Goal: Task Accomplishment & Management: Use online tool/utility

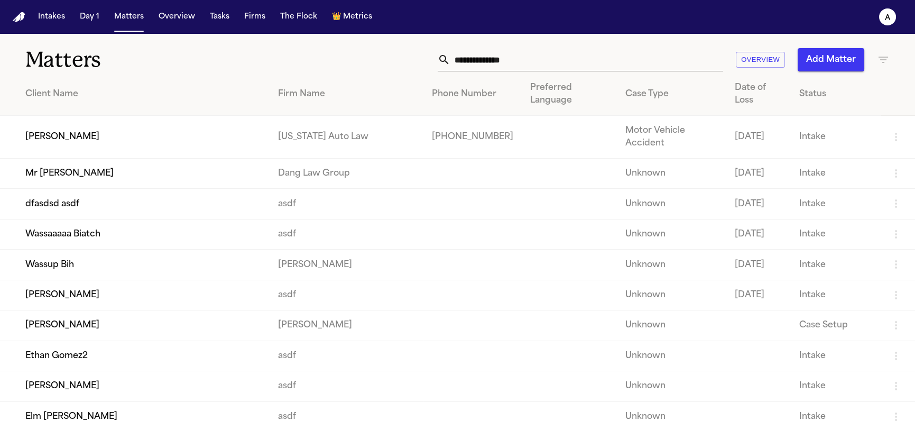
click at [125, 159] on td "Mr Poopybutt" at bounding box center [134, 174] width 269 height 30
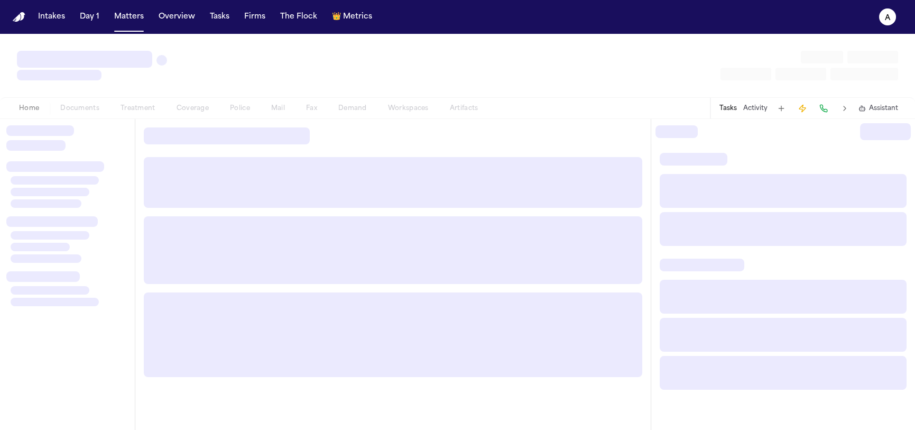
click at [125, 141] on div at bounding box center [67, 140] width 122 height 30
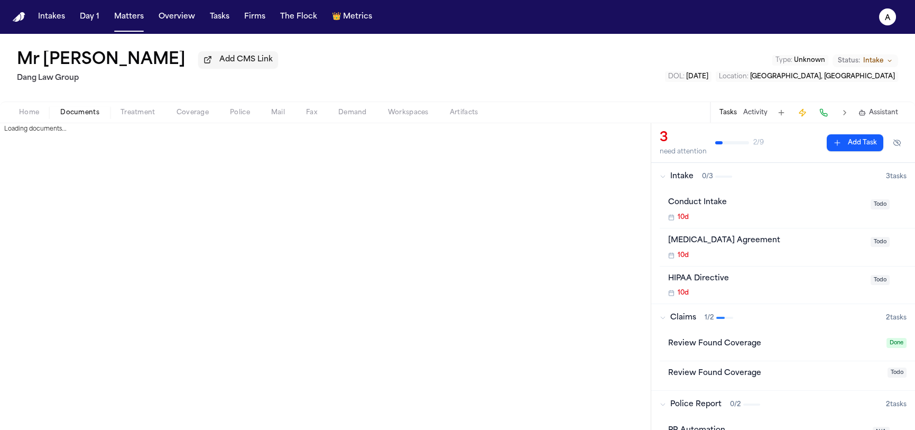
click at [80, 114] on span "Documents" at bounding box center [79, 112] width 39 height 8
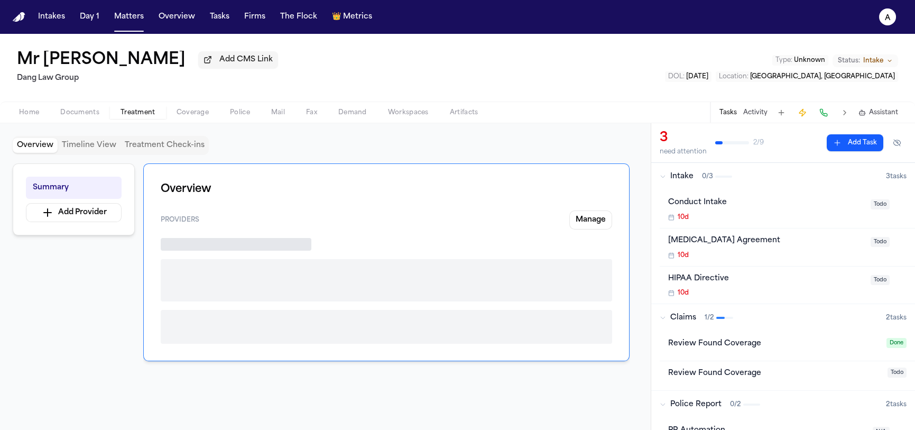
click at [132, 117] on span "Treatment" at bounding box center [137, 112] width 35 height 8
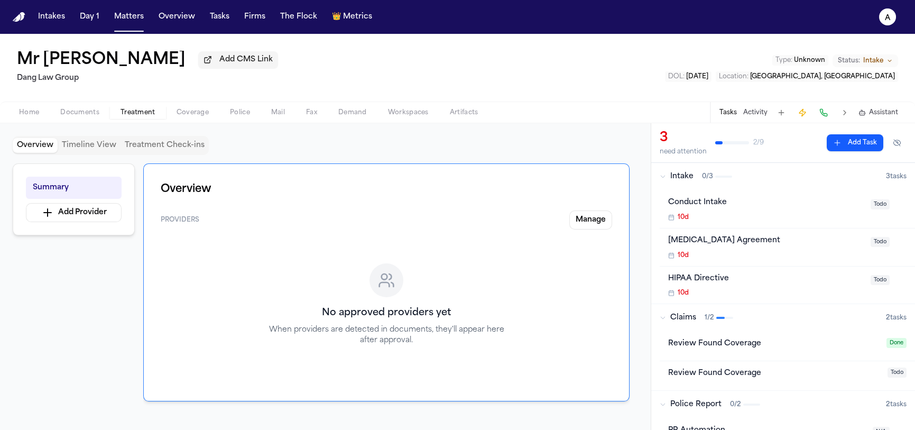
click at [191, 122] on div "Home Documents Treatment Coverage Police Mail Fax Demand Workspaces Artifacts T…" at bounding box center [457, 111] width 915 height 21
click at [193, 119] on span "button" at bounding box center [192, 118] width 45 height 1
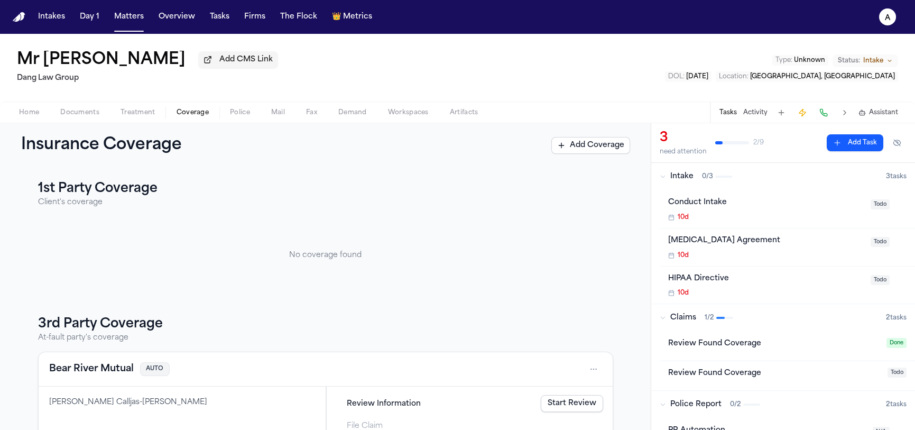
click at [230, 117] on span "Police" at bounding box center [240, 112] width 20 height 8
click at [176, 117] on span "Coverage" at bounding box center [192, 112] width 32 height 8
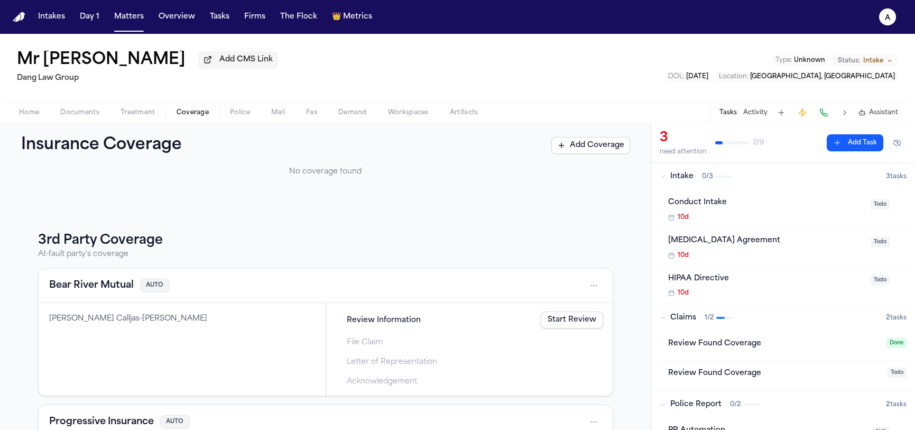
scroll to position [84, 0]
click at [580, 320] on link "Start Review" at bounding box center [571, 319] width 62 height 17
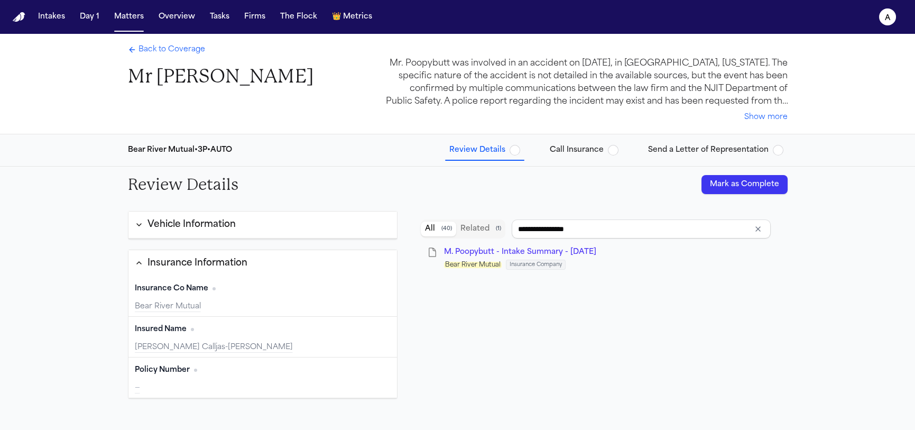
click at [744, 182] on button "Mark as Complete" at bounding box center [744, 184] width 86 height 19
click at [603, 151] on span "Call Insurance" at bounding box center [576, 150] width 54 height 11
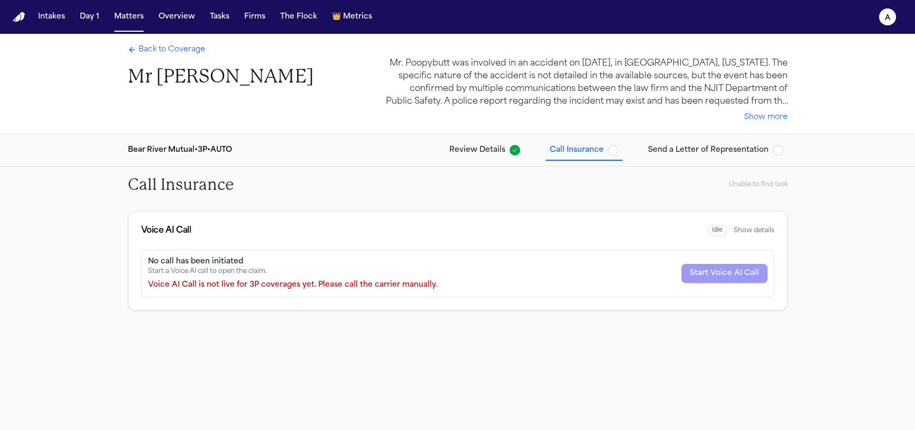
click at [745, 187] on div "Unable to find task" at bounding box center [758, 184] width 59 height 8
click at [138, 29] on nav "Intakes Day 1 Matters Overview Tasks Firms The Flock 👑 Metrics a" at bounding box center [457, 17] width 915 height 34
click at [123, 15] on button "Matters" at bounding box center [129, 16] width 38 height 19
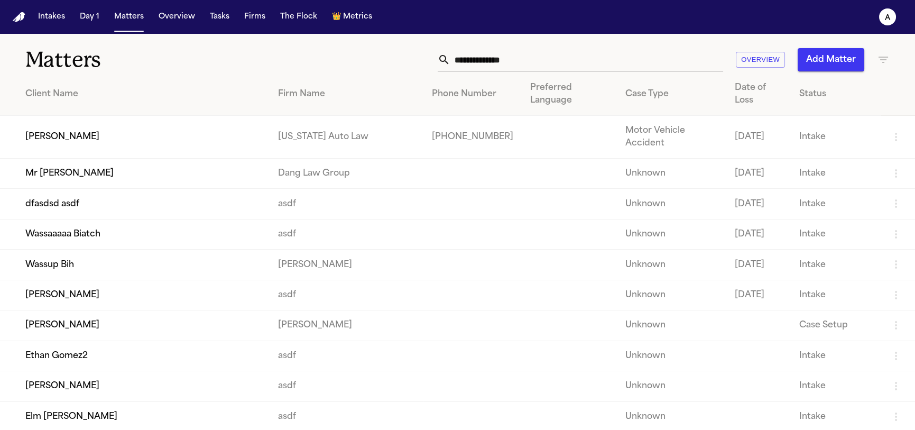
click at [124, 124] on td "Jill Warner" at bounding box center [134, 137] width 269 height 43
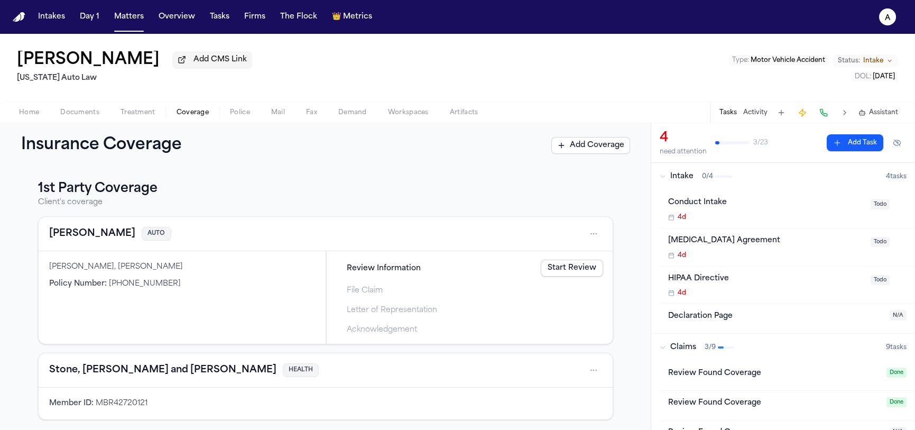
click at [185, 113] on span "Coverage" at bounding box center [192, 112] width 32 height 8
click at [563, 310] on link "Draft Letter" at bounding box center [574, 307] width 58 height 17
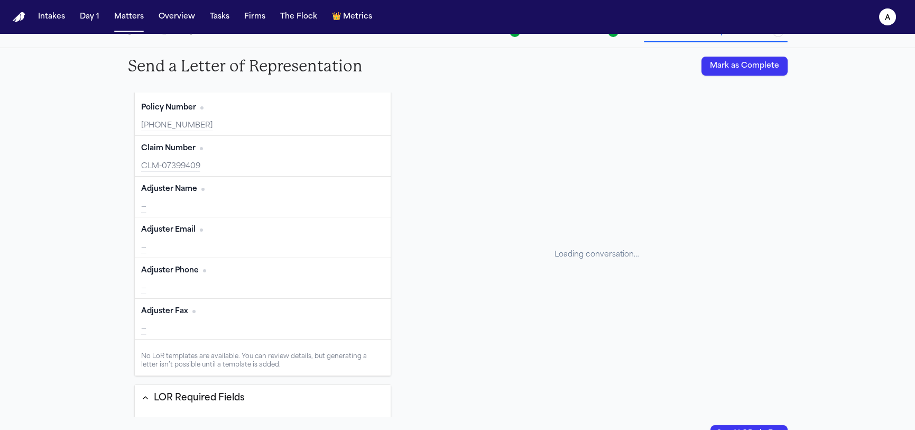
scroll to position [92, 0]
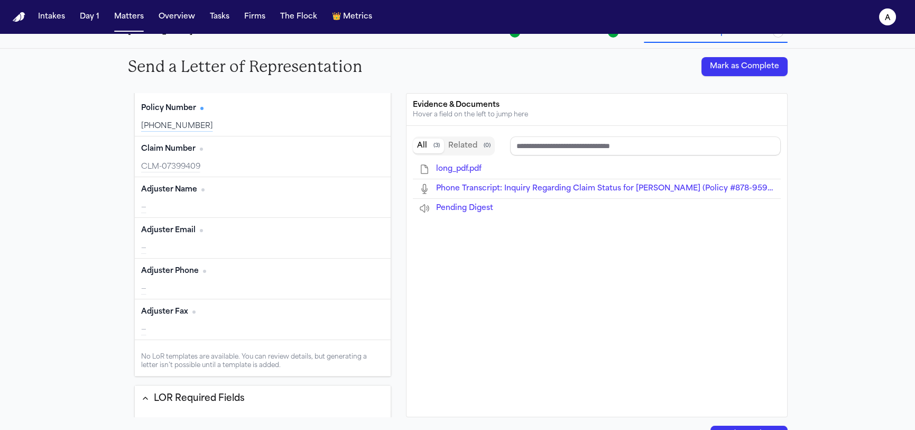
click at [150, 213] on div "—" at bounding box center [263, 207] width 244 height 11
click at [364, 198] on button "Edit" at bounding box center [371, 189] width 26 height 17
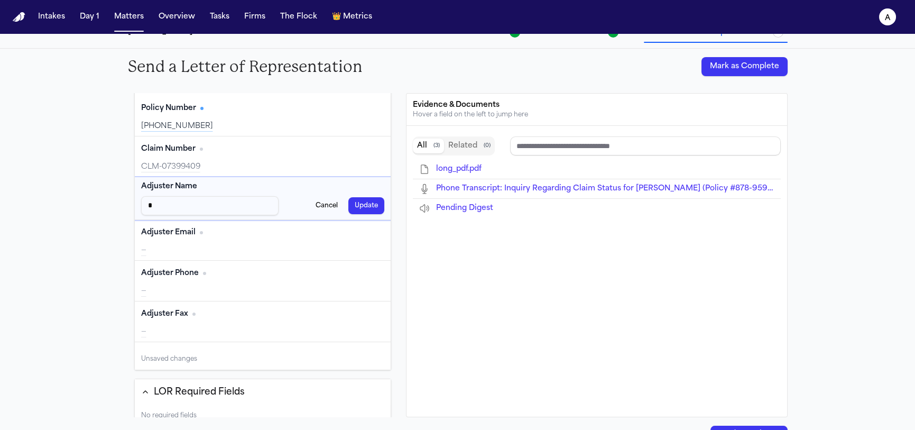
type input "**"
type input "***"
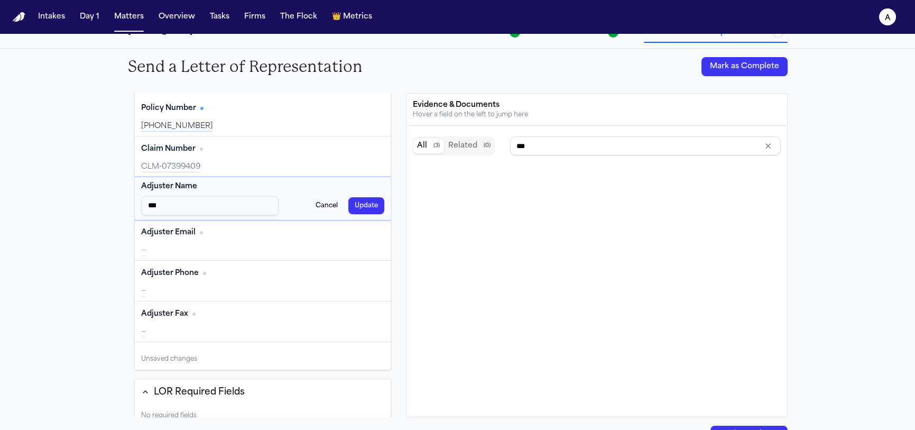
type input "****"
click at [362, 209] on button "Update" at bounding box center [366, 205] width 36 height 17
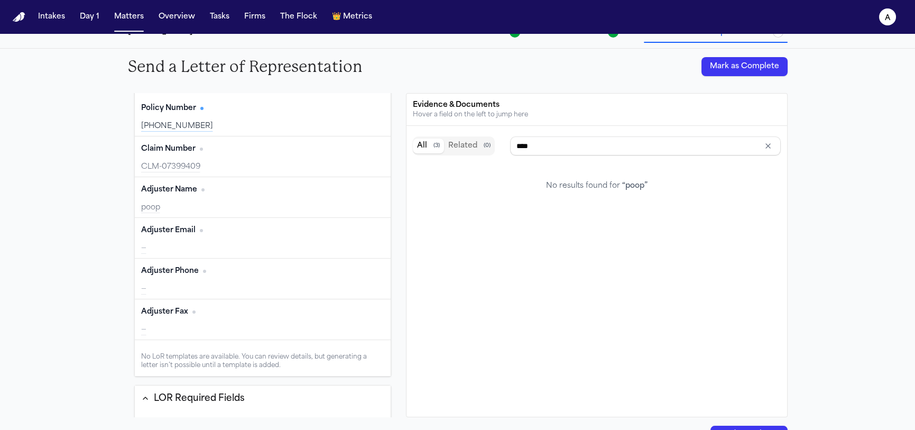
type input "**********"
click at [210, 172] on div "CLM-07399409" at bounding box center [263, 167] width 244 height 11
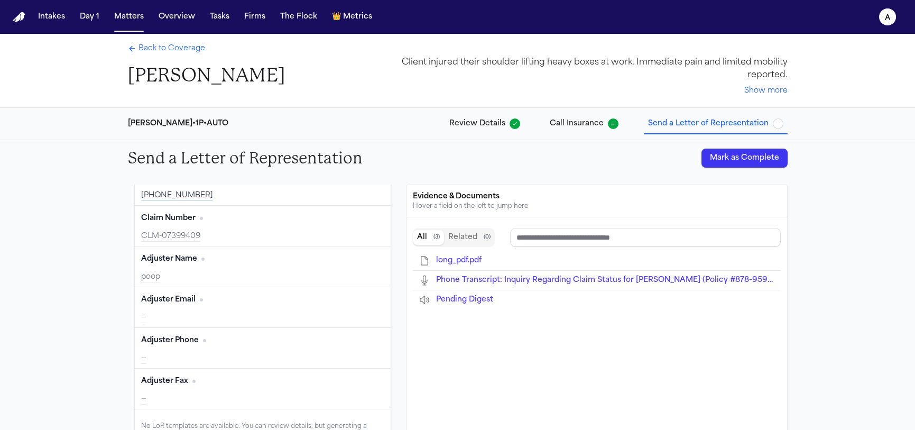
scroll to position [0, 0]
drag, startPoint x: 460, startPoint y: 265, endPoint x: 412, endPoint y: 189, distance: 90.0
click at [412, 189] on div "Evidence & Documents Hover a field on the left to jump here Bland transcripts 1…" at bounding box center [596, 347] width 381 height 324
click at [461, 235] on button "Related ( 0 )" at bounding box center [469, 238] width 51 height 15
click at [433, 237] on span "( 3 )" at bounding box center [436, 238] width 6 height 7
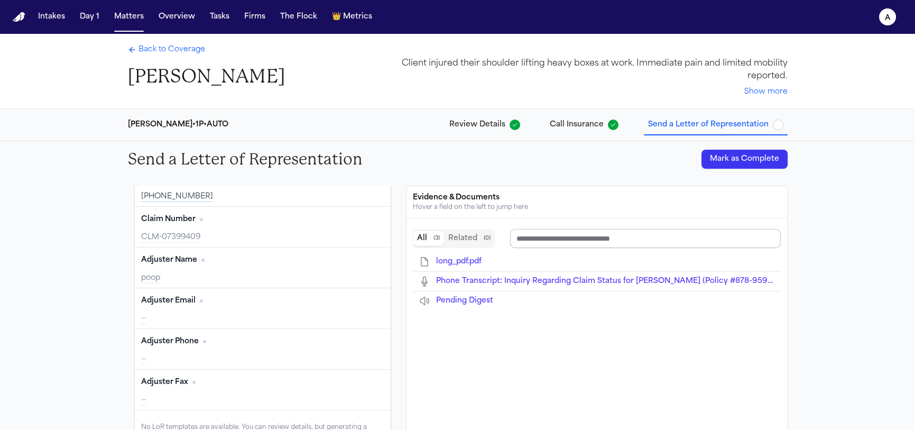
click at [552, 232] on input "Search references" at bounding box center [645, 238] width 271 height 19
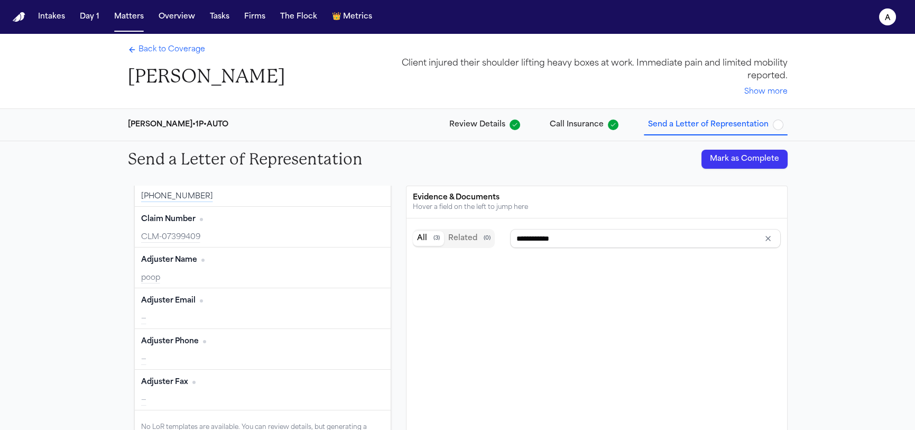
type input "**********"
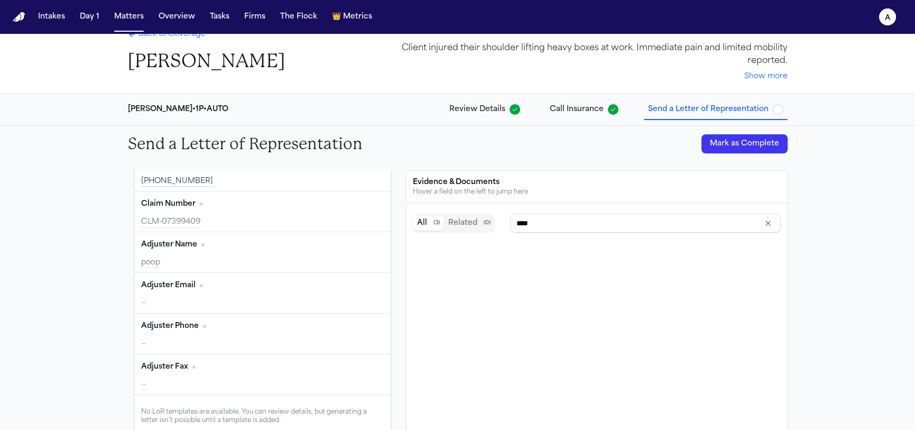
type input "**********"
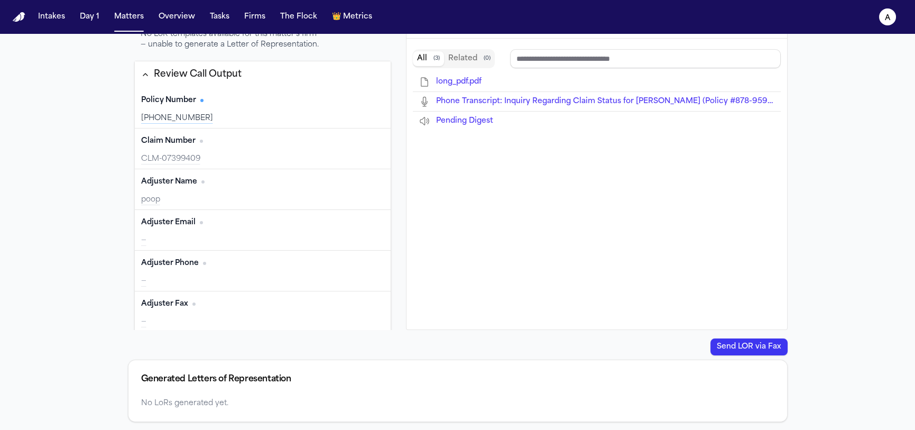
type input "****"
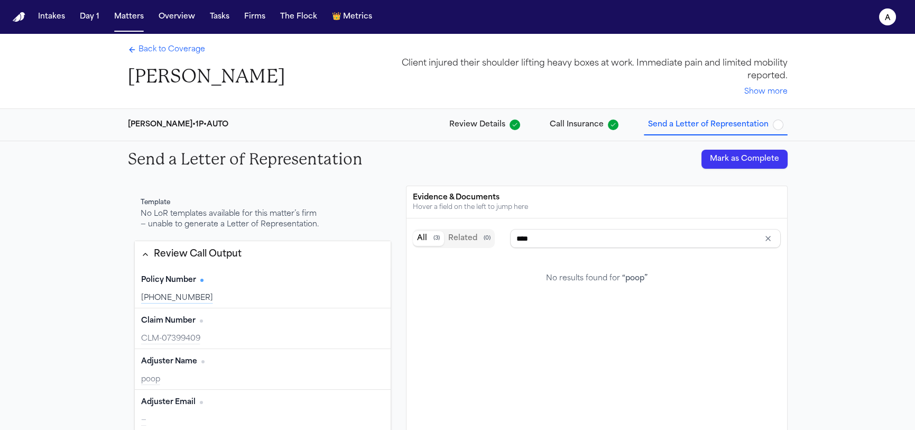
click at [467, 234] on button "Related ( 0 )" at bounding box center [469, 238] width 51 height 15
click at [419, 237] on button "All ( 3 )" at bounding box center [428, 238] width 31 height 15
click at [443, 229] on div "All ( 3 ) Related ( 0 )" at bounding box center [454, 238] width 82 height 19
click at [454, 233] on button "Related ( 0 )" at bounding box center [469, 238] width 51 height 15
click at [404, 241] on div "Template No LoR templates available for this matter’s firm — unable to generate…" at bounding box center [457, 347] width 659 height 324
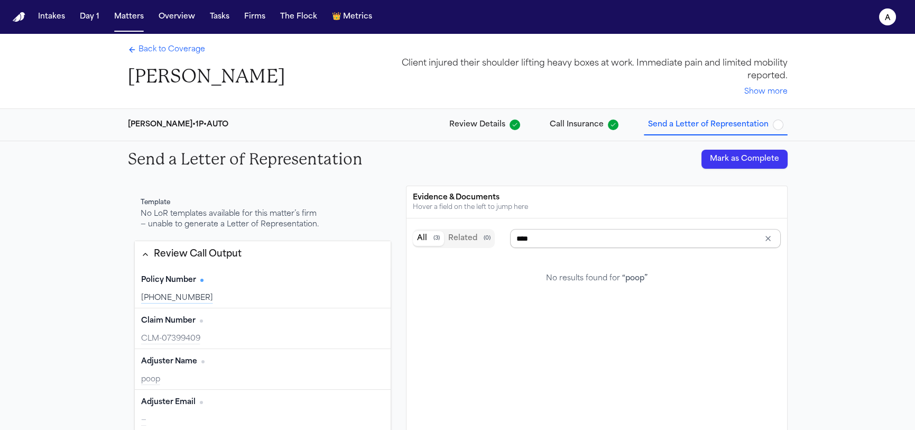
click at [562, 244] on input "****" at bounding box center [645, 238] width 271 height 19
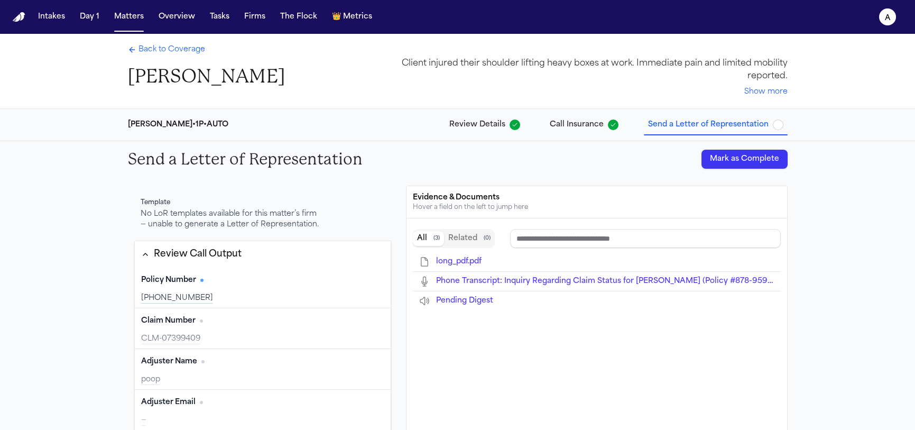
click at [550, 181] on div "Template No LoR templates available for this matter’s firm — unable to generate…" at bounding box center [457, 393] width 676 height 433
click at [773, 89] on button "Show more" at bounding box center [765, 92] width 43 height 11
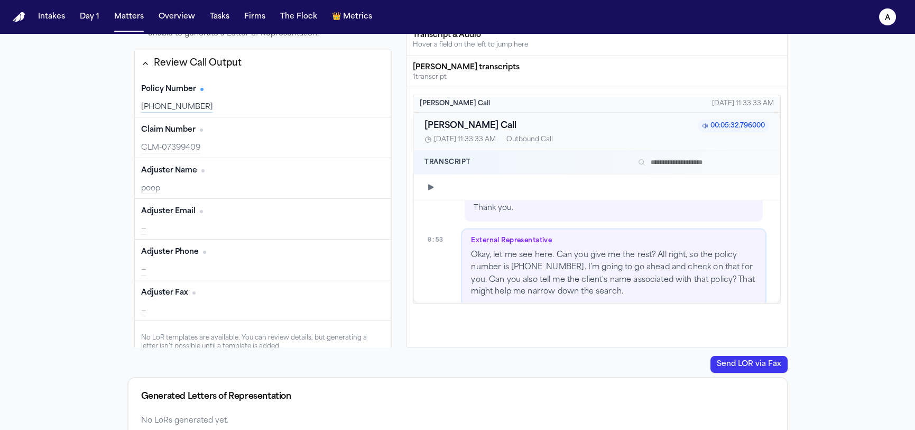
scroll to position [50, 0]
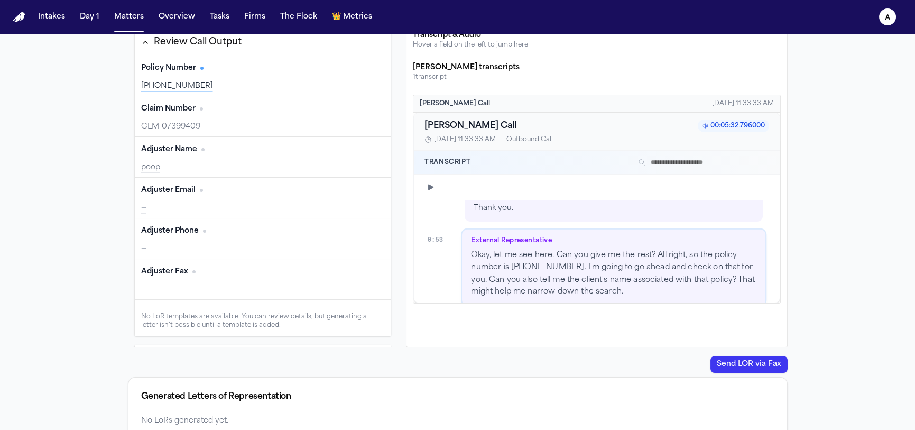
type input "**********"
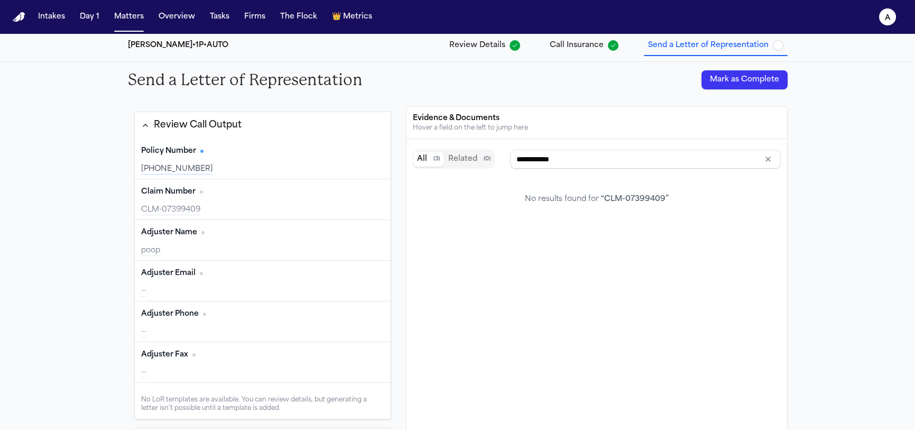
scroll to position [180, 0]
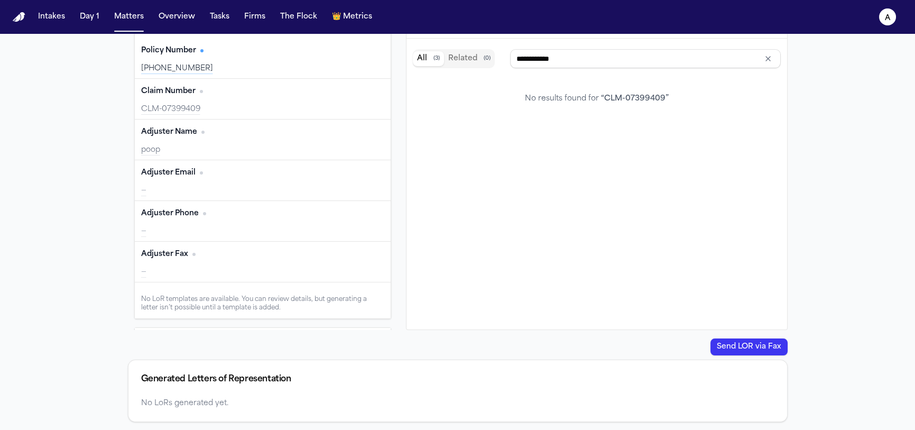
click at [259, 400] on div "No LoRs generated yet." at bounding box center [457, 403] width 633 height 11
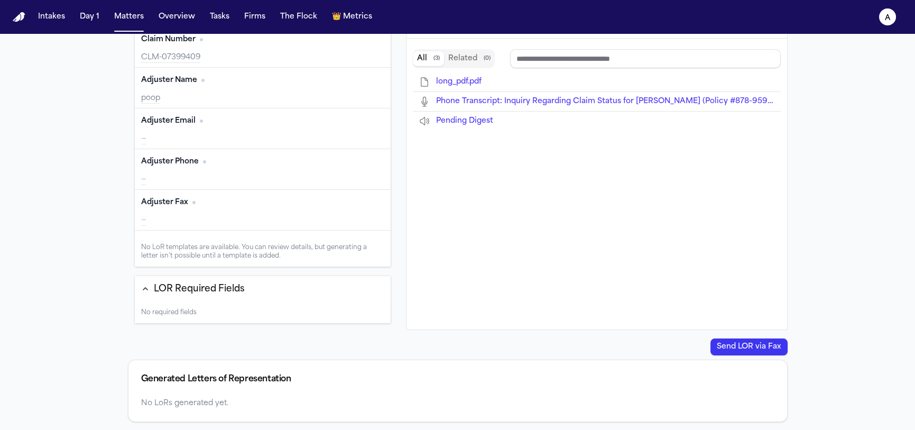
scroll to position [0, 0]
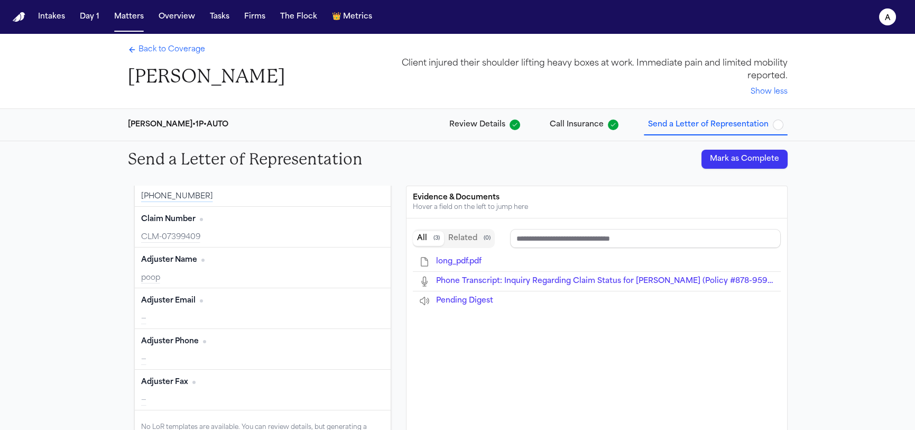
type input "****"
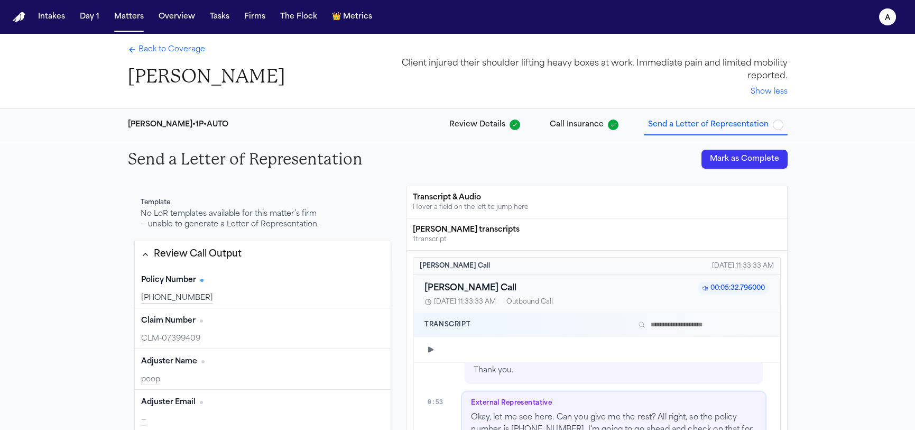
click at [169, 54] on span "Back to Coverage" at bounding box center [171, 49] width 67 height 11
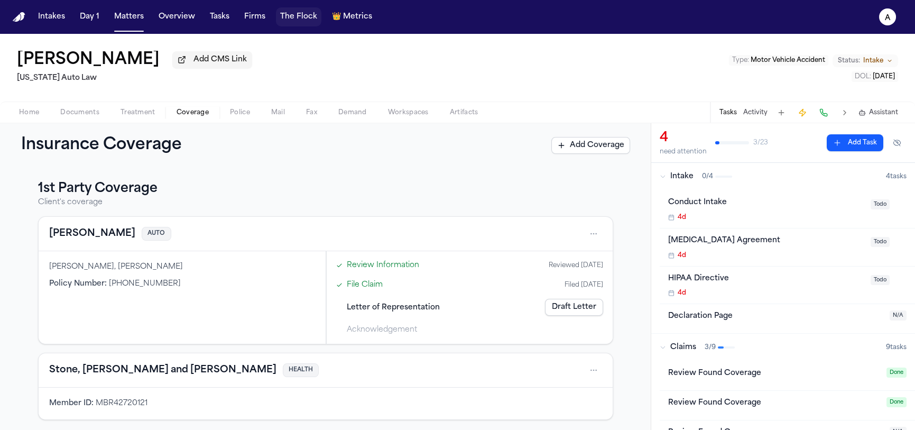
click at [296, 21] on button "The Flock" at bounding box center [298, 16] width 45 height 19
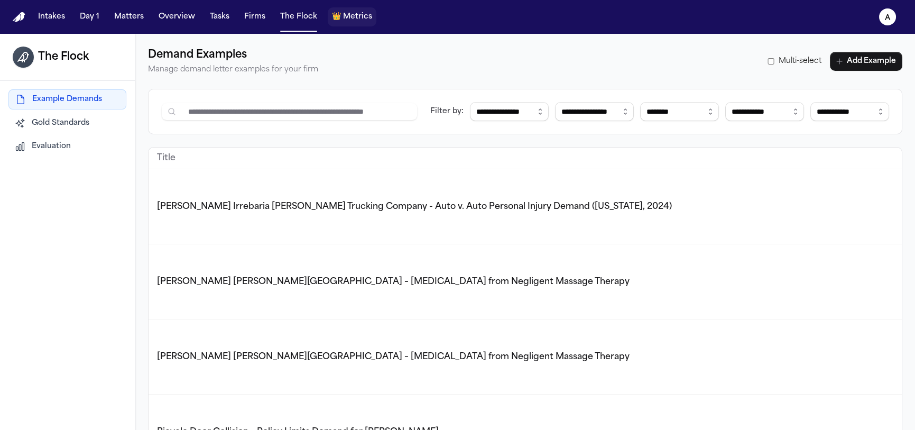
click at [343, 22] on span "Metrics" at bounding box center [357, 17] width 29 height 11
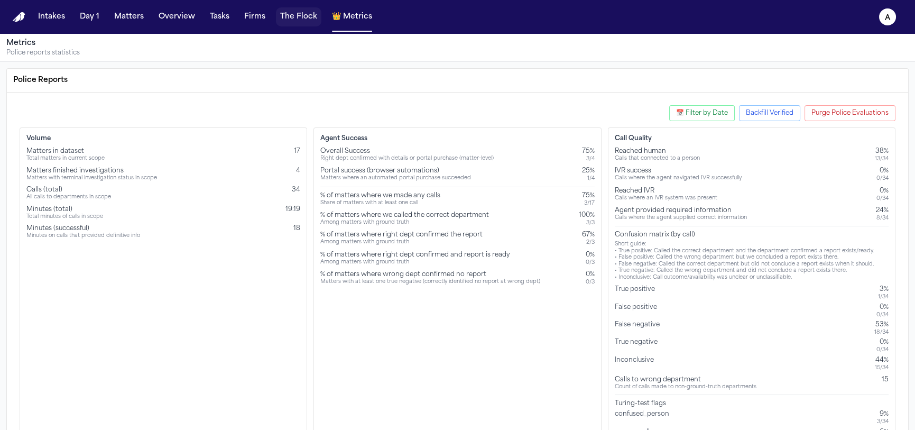
click at [281, 13] on button "The Flock" at bounding box center [298, 16] width 45 height 19
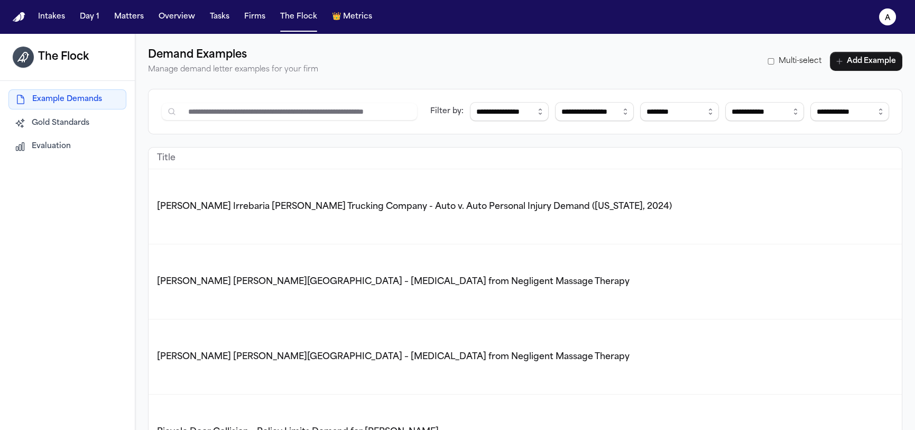
click at [284, 203] on span "Ferdinand Castillo Irrebaria v. Harris Trucking Company - Auto v. Auto Personal…" at bounding box center [414, 206] width 515 height 8
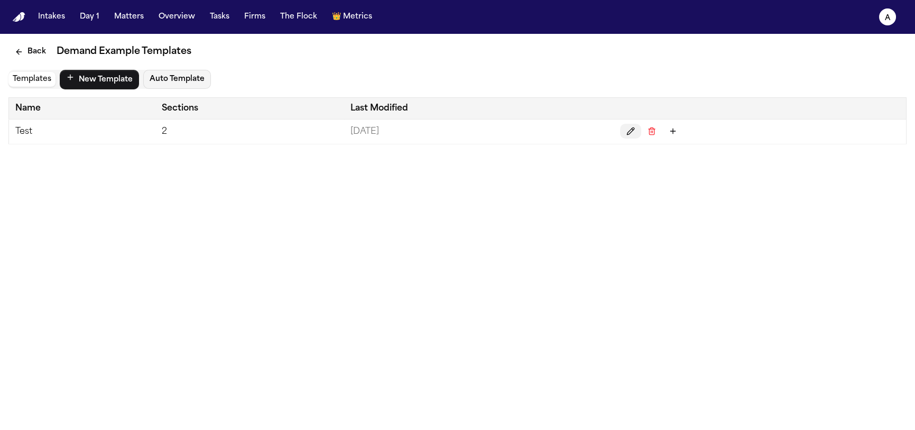
click at [621, 129] on button "Edit" at bounding box center [630, 131] width 21 height 15
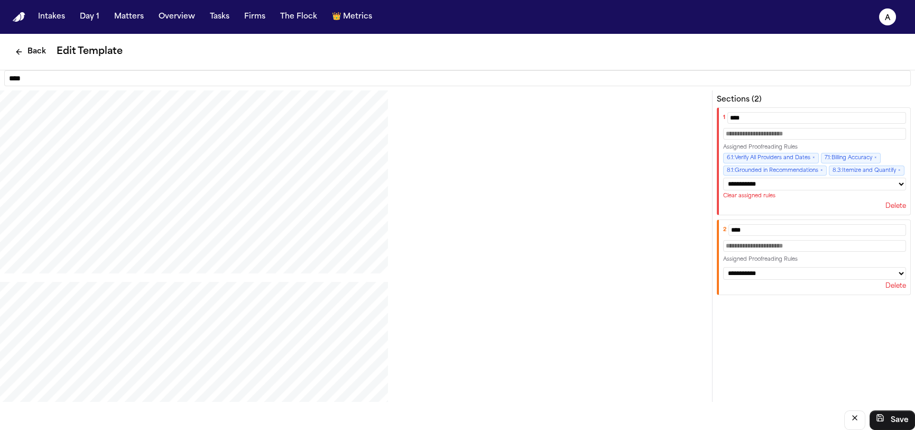
scroll to position [1456, 0]
click at [756, 225] on div "**********" at bounding box center [813, 257] width 194 height 76
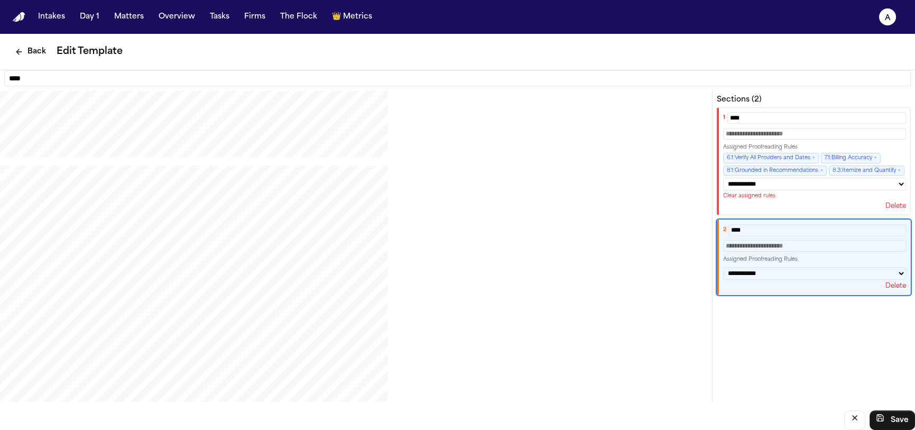
click at [747, 288] on div "Delete" at bounding box center [814, 286] width 183 height 8
click at [724, 199] on button "Clear assigned rules" at bounding box center [749, 195] width 52 height 7
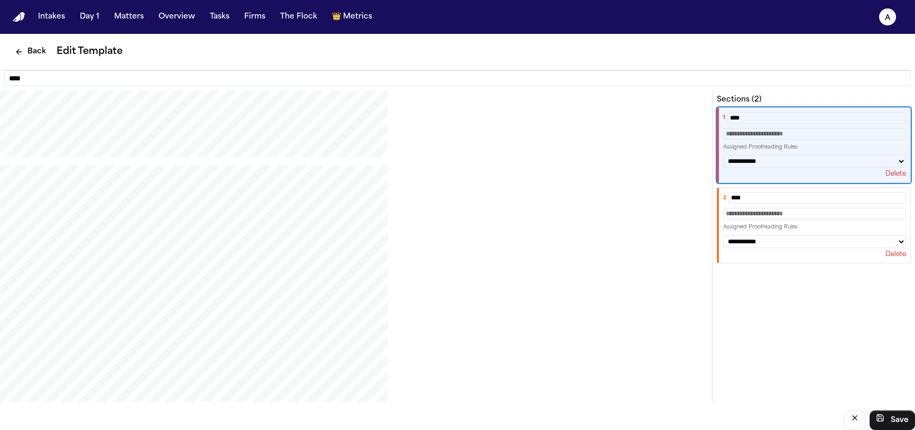
click at [736, 229] on div "Assigned Proofreading Rules" at bounding box center [814, 226] width 183 height 7
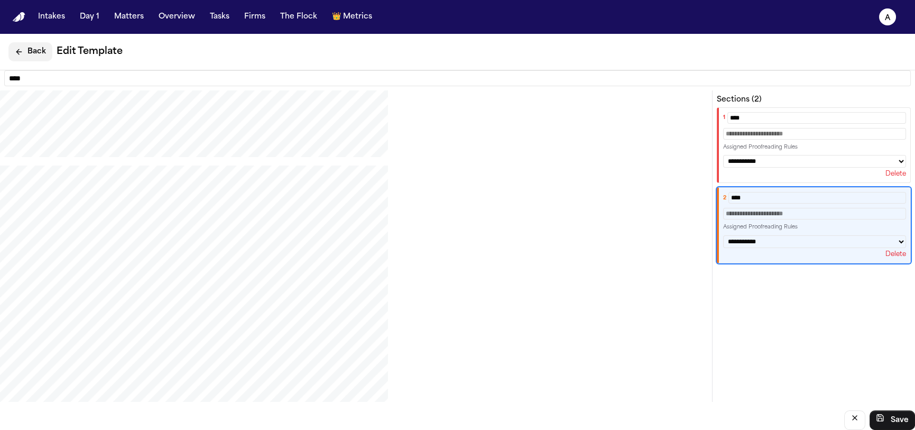
click at [34, 57] on button "Back" at bounding box center [30, 51] width 44 height 19
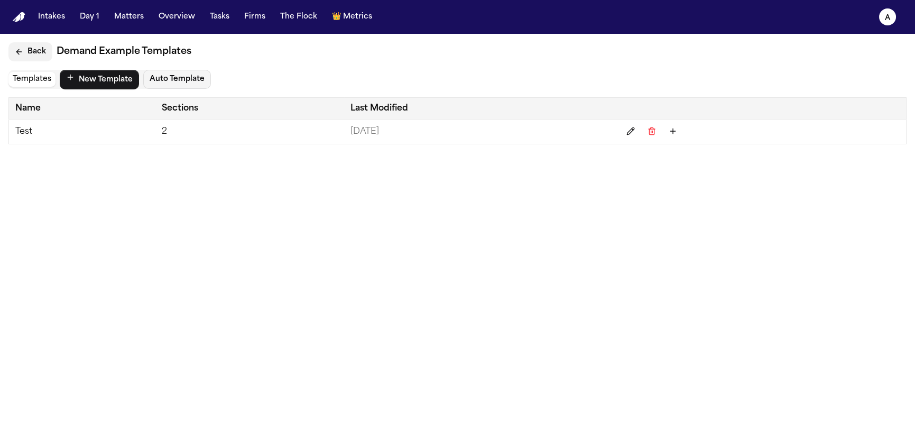
click at [15, 49] on icon "Back" at bounding box center [19, 52] width 8 height 8
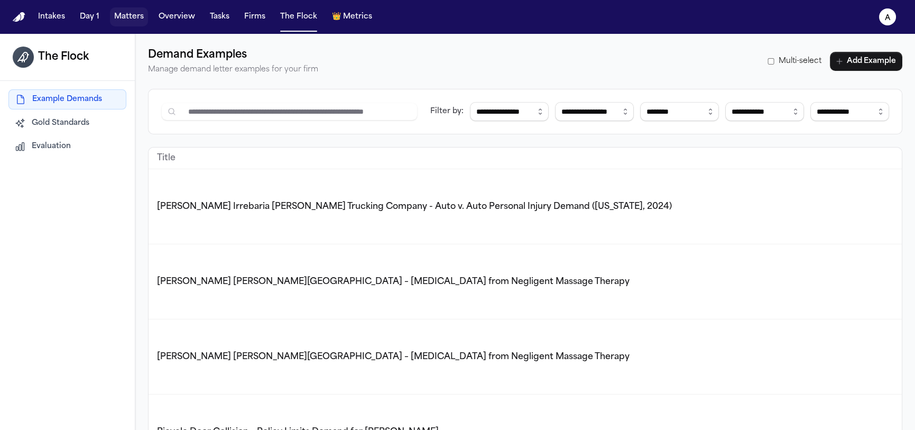
click at [123, 17] on button "Matters" at bounding box center [129, 16] width 38 height 19
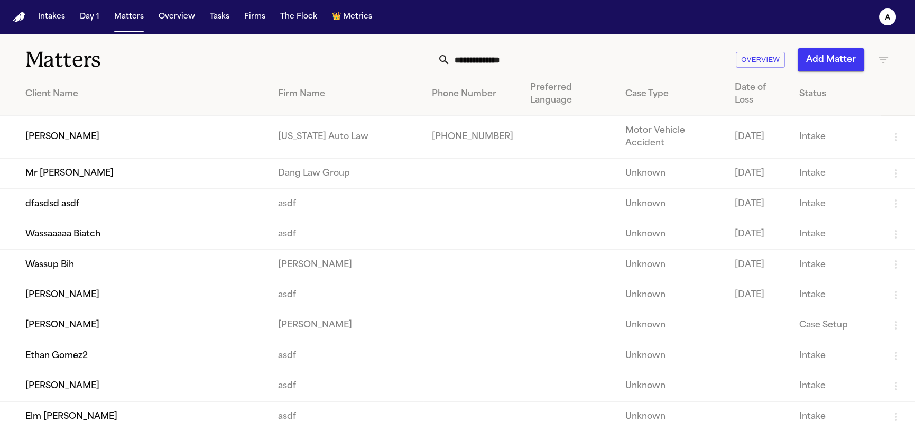
click at [130, 118] on td "Jill Warner" at bounding box center [134, 137] width 269 height 43
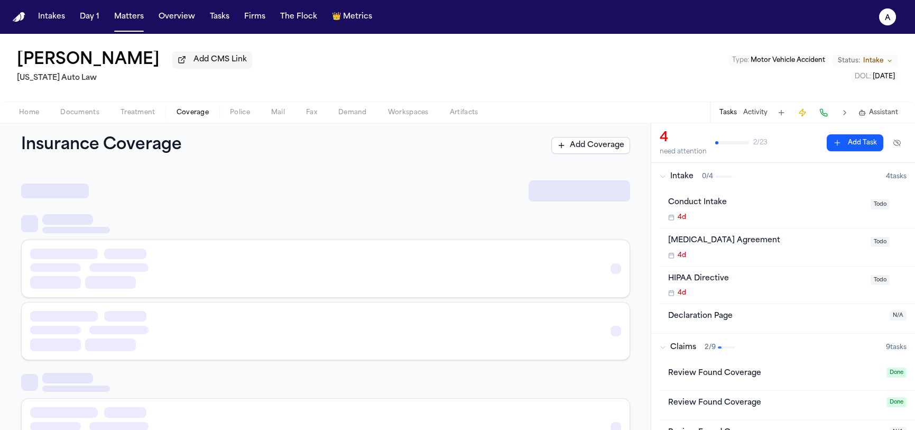
click at [179, 113] on span "Coverage" at bounding box center [192, 112] width 32 height 8
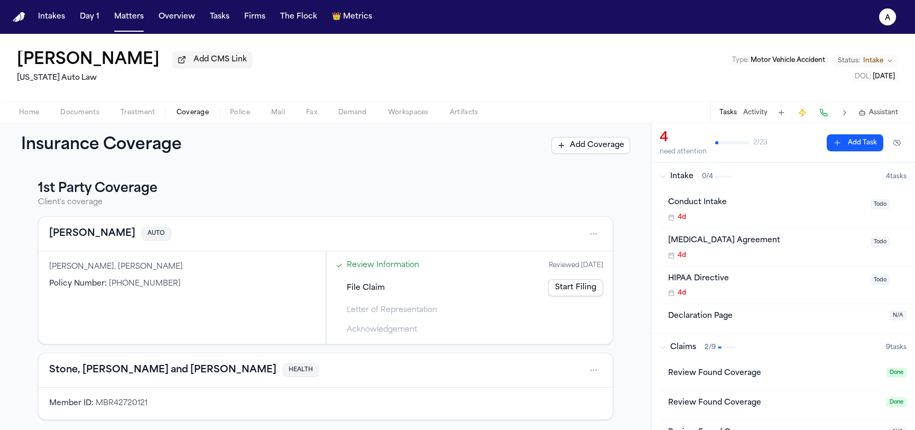
click at [585, 289] on link "Start Filing" at bounding box center [575, 287] width 55 height 17
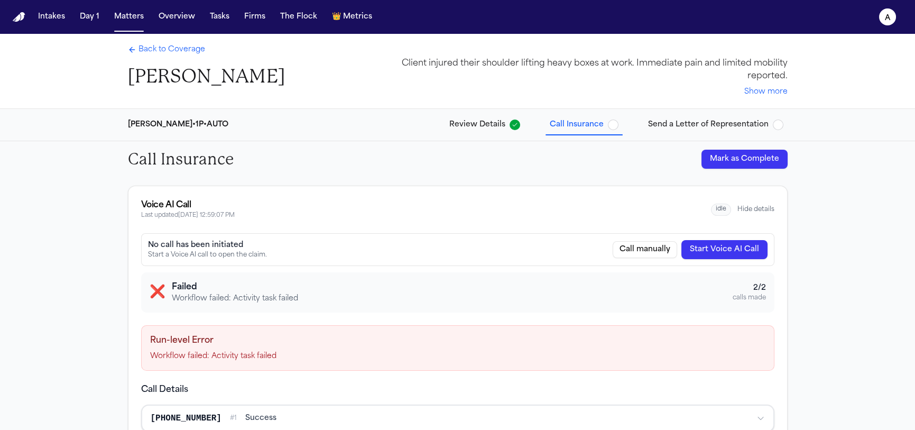
click at [720, 124] on span "Send a Letter of Representation" at bounding box center [708, 124] width 120 height 11
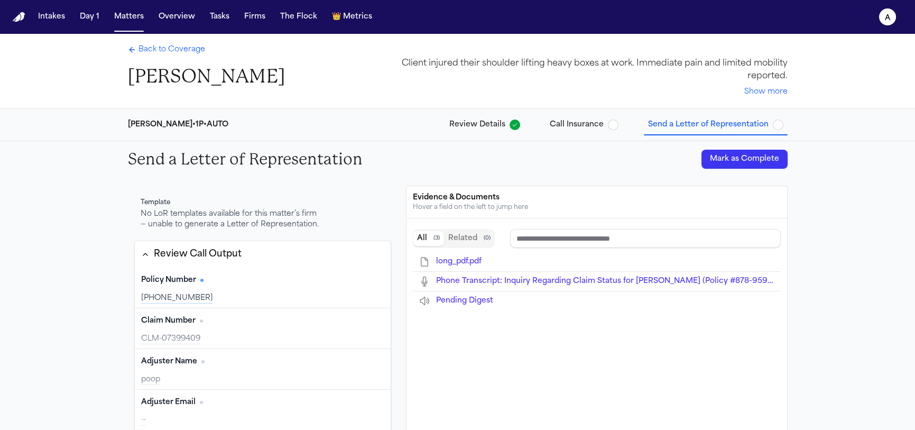
click at [611, 135] on div "Stevenson-Johnson • 1P • AUTO Review Details Call Insurance Send a Letter of Re…" at bounding box center [457, 125] width 676 height 32
click at [612, 128] on span "button" at bounding box center [613, 124] width 11 height 11
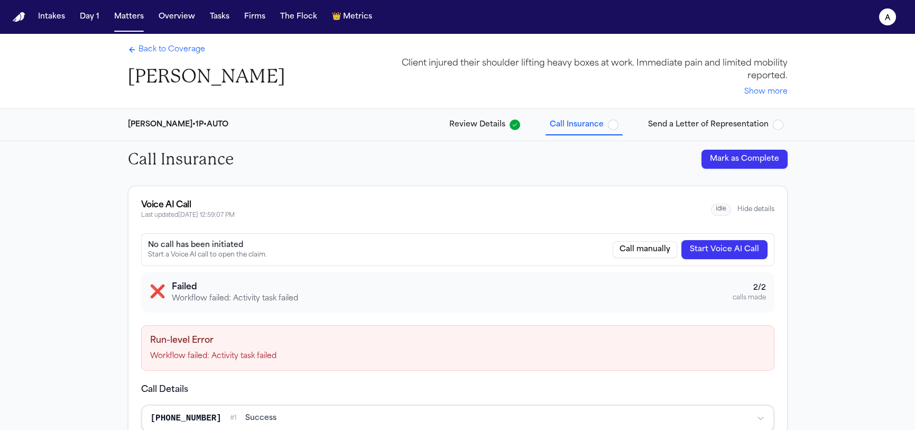
click at [749, 160] on button "Mark as Complete" at bounding box center [744, 159] width 86 height 19
click at [771, 123] on span "Send a Letter of Representation" at bounding box center [715, 124] width 135 height 11
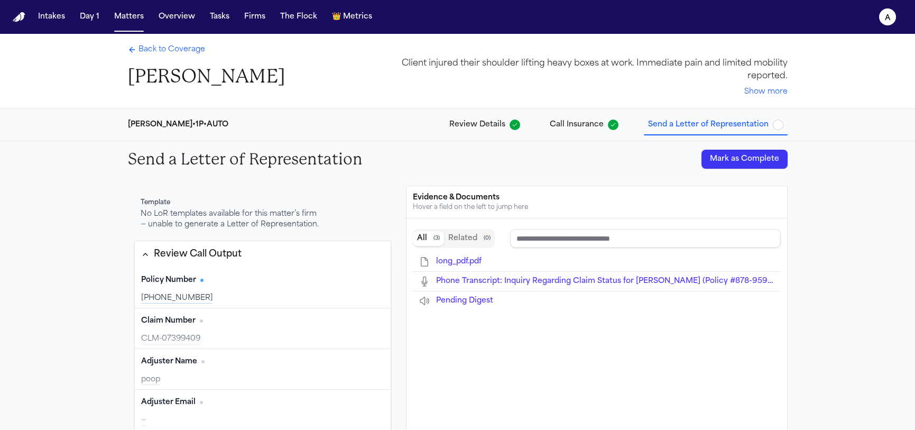
click at [169, 55] on span "Back to Coverage" at bounding box center [171, 49] width 67 height 11
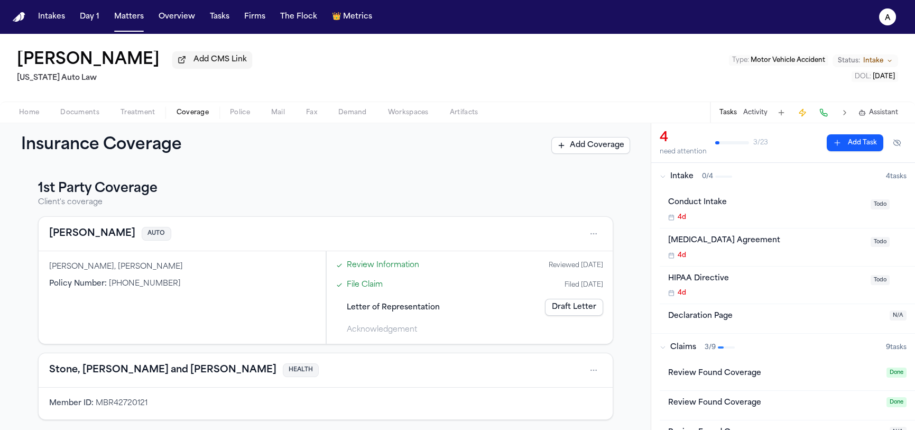
click at [573, 306] on link "Draft Letter" at bounding box center [574, 307] width 58 height 17
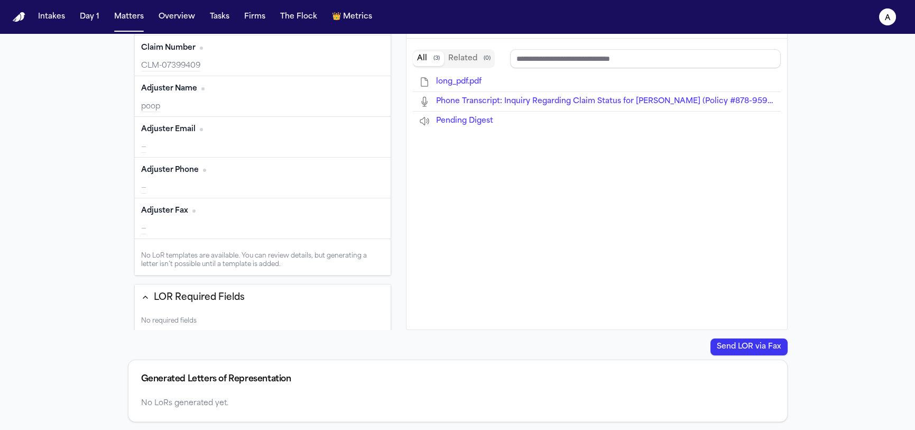
scroll to position [111, 0]
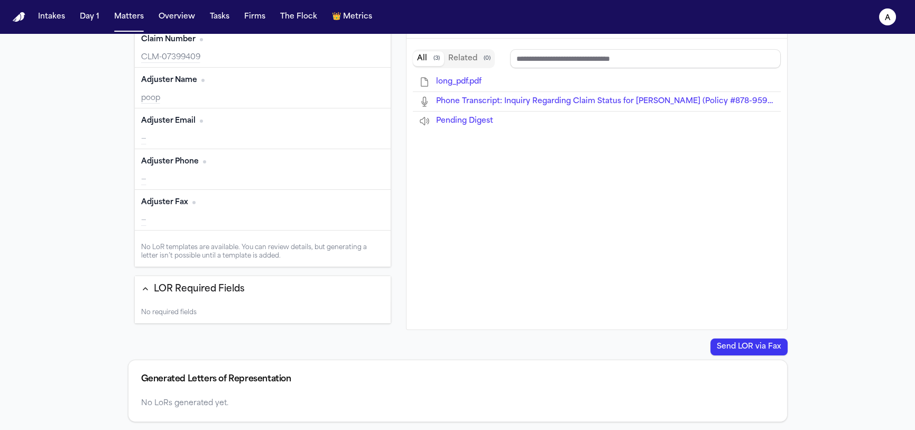
click at [266, 363] on div "Generated Letters of Representation" at bounding box center [457, 379] width 658 height 38
click at [271, 396] on div "Generated Letters of Representation" at bounding box center [457, 379] width 658 height 38
drag, startPoint x: 271, startPoint y: 396, endPoint x: 275, endPoint y: 381, distance: 15.8
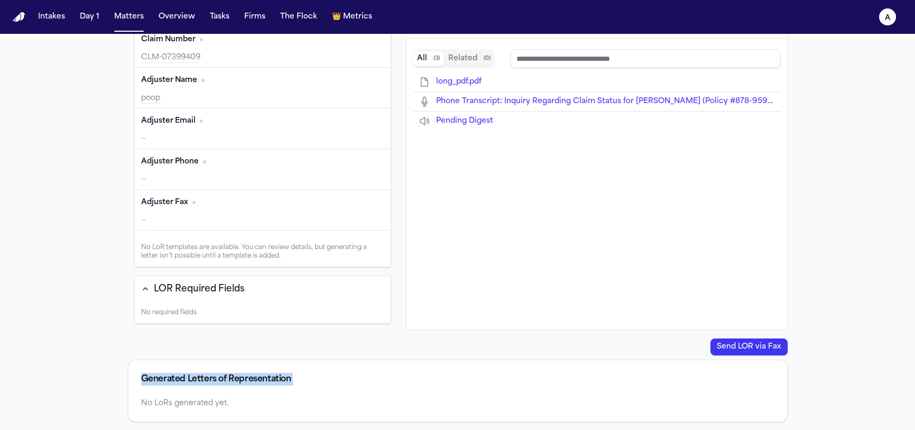
click at [271, 396] on div "Generated Letters of Representation" at bounding box center [457, 379] width 658 height 38
click at [275, 381] on div "Generated Letters of Representation" at bounding box center [457, 379] width 658 height 38
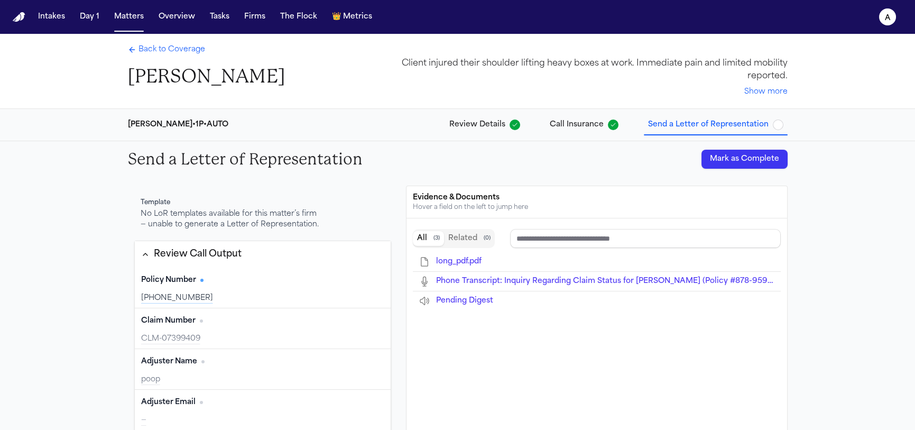
scroll to position [180, 0]
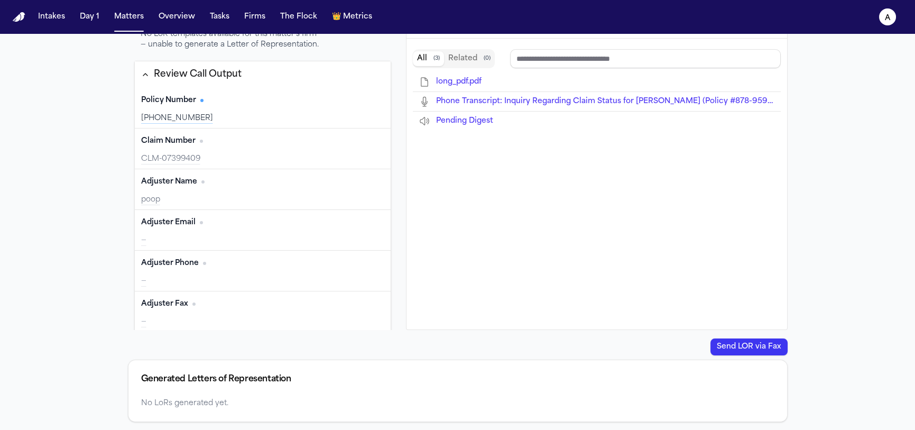
click at [742, 347] on button "Send LOR via Fax" at bounding box center [748, 346] width 77 height 17
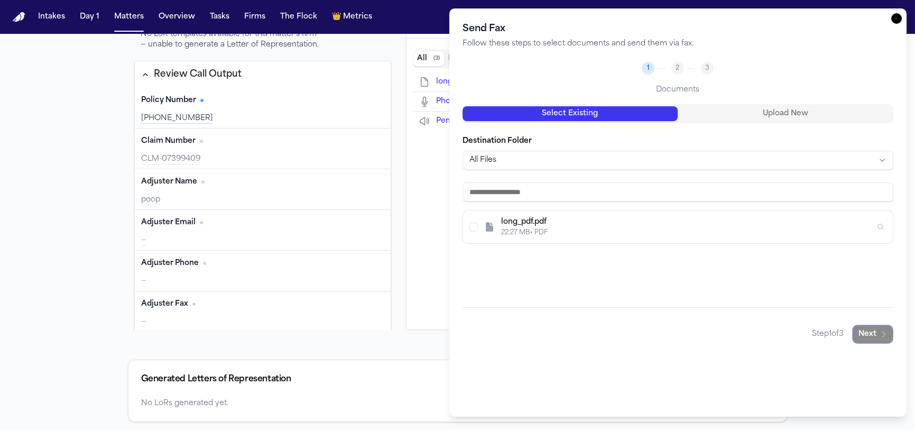
click at [721, 122] on div "Select Existing Upload New" at bounding box center [677, 113] width 431 height 19
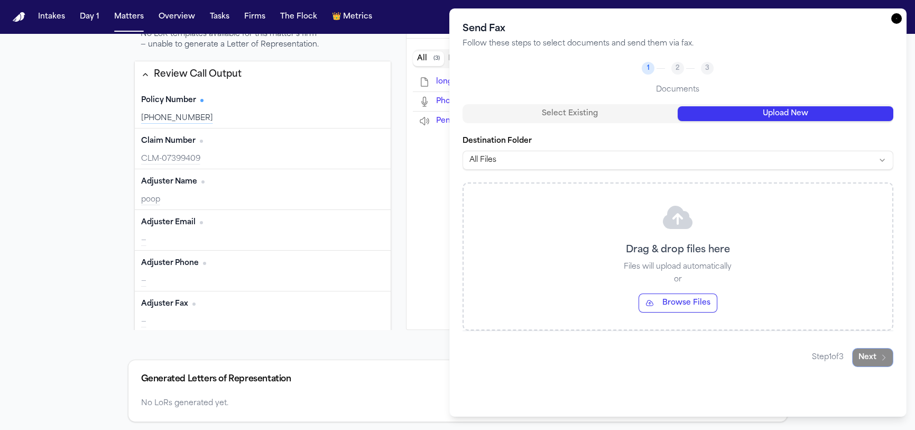
click at [723, 118] on button "Upload New" at bounding box center [785, 113] width 216 height 15
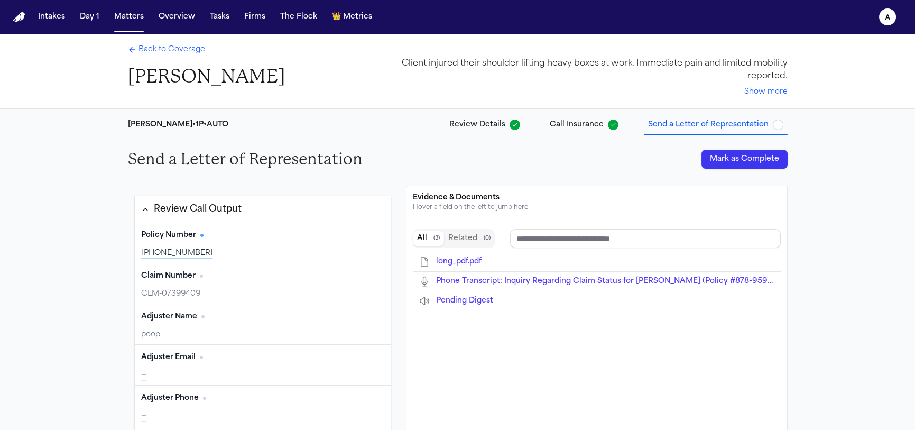
scroll to position [111, 0]
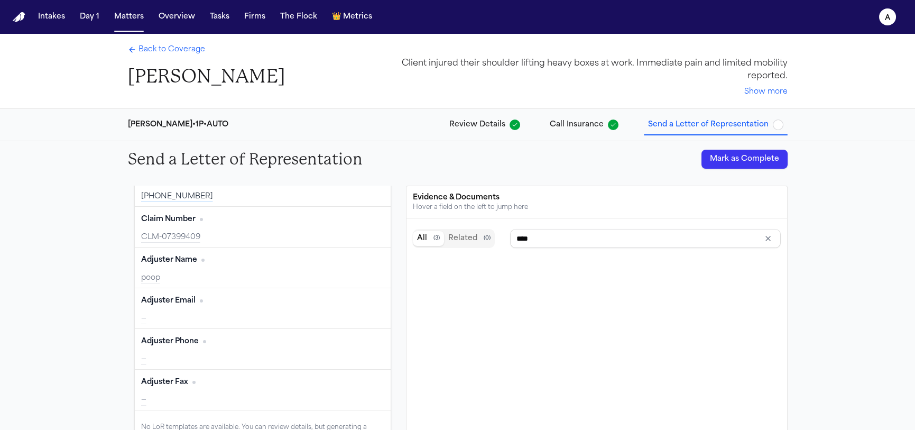
type input "**********"
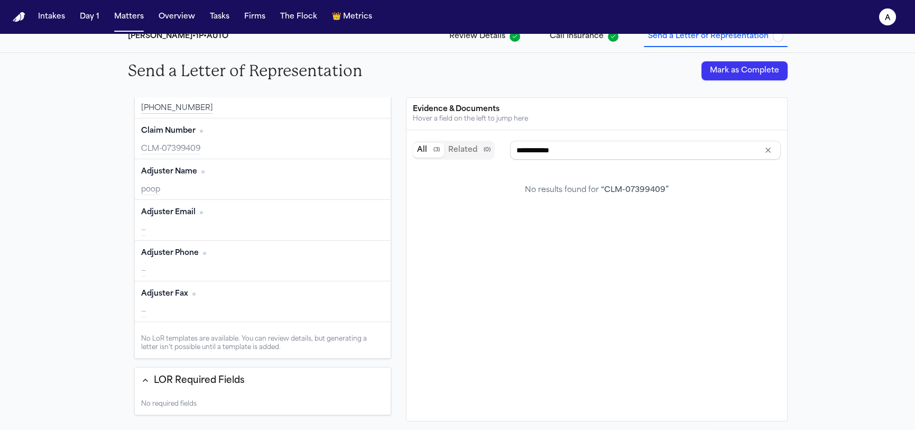
scroll to position [180, 0]
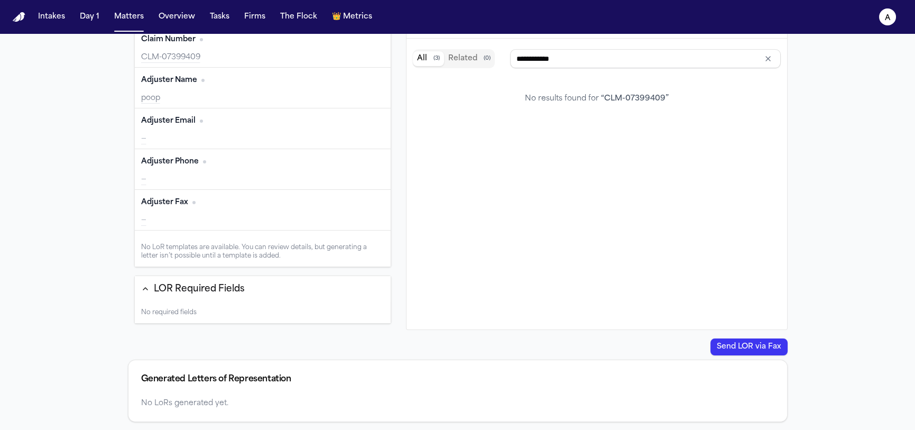
click at [765, 52] on button "Clear input" at bounding box center [767, 58] width 15 height 15
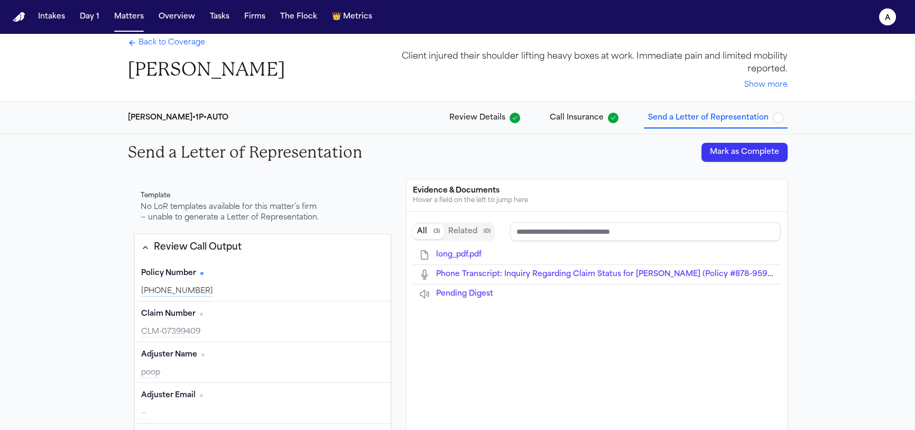
scroll to position [0, 0]
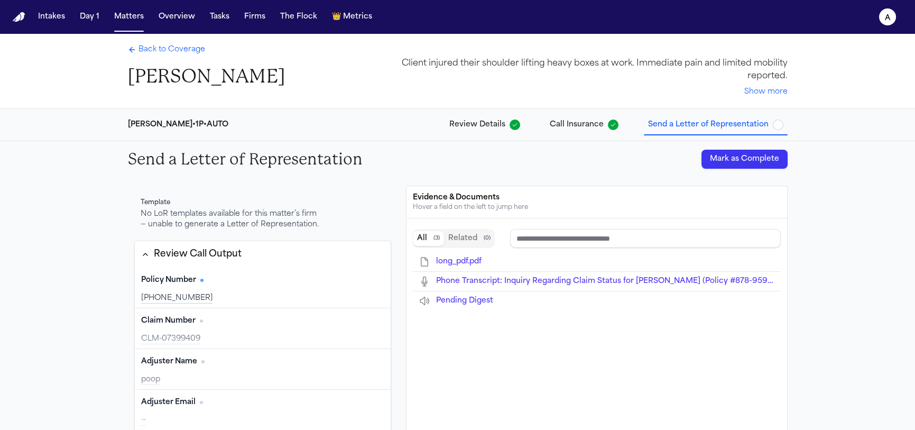
type input "**********"
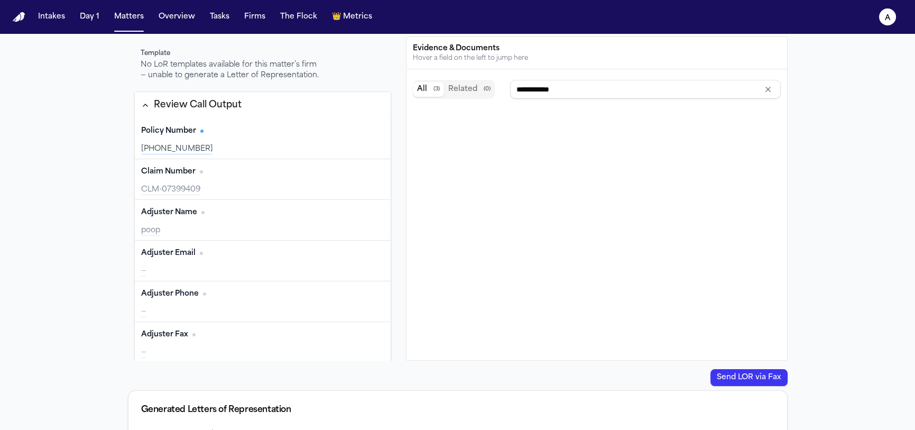
scroll to position [180, 0]
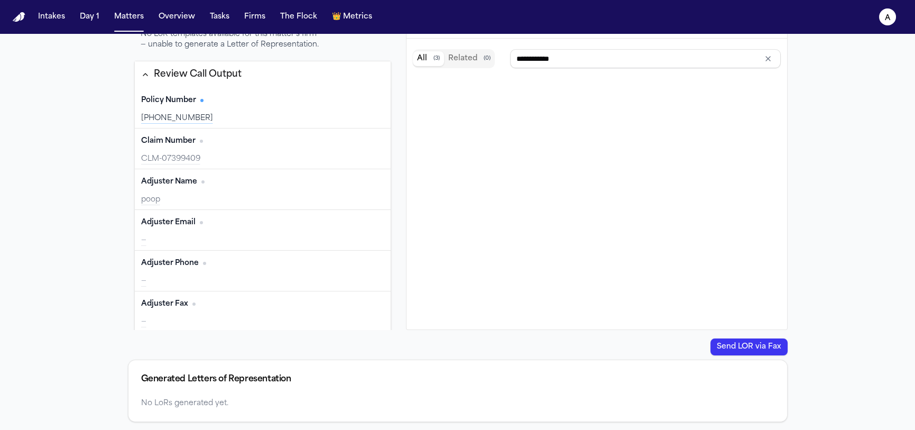
drag, startPoint x: 603, startPoint y: 258, endPoint x: 604, endPoint y: 251, distance: 6.4
click at [603, 254] on div "**********" at bounding box center [596, 184] width 380 height 291
click at [772, 55] on button "Clear input" at bounding box center [767, 58] width 15 height 15
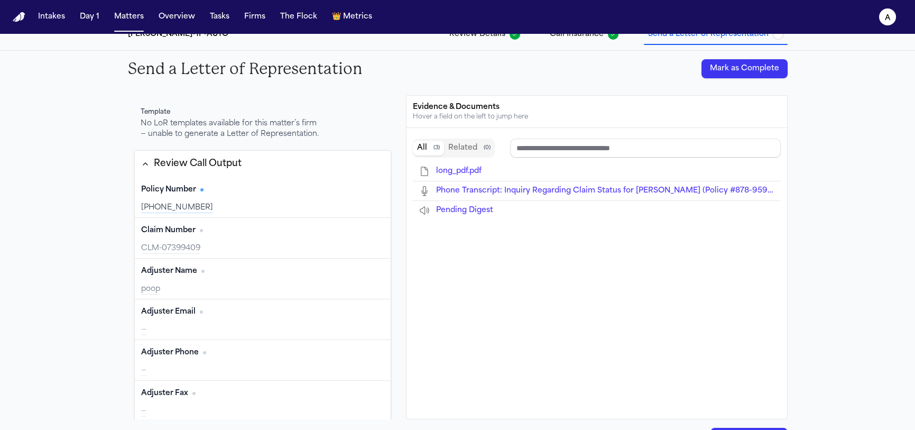
scroll to position [0, 0]
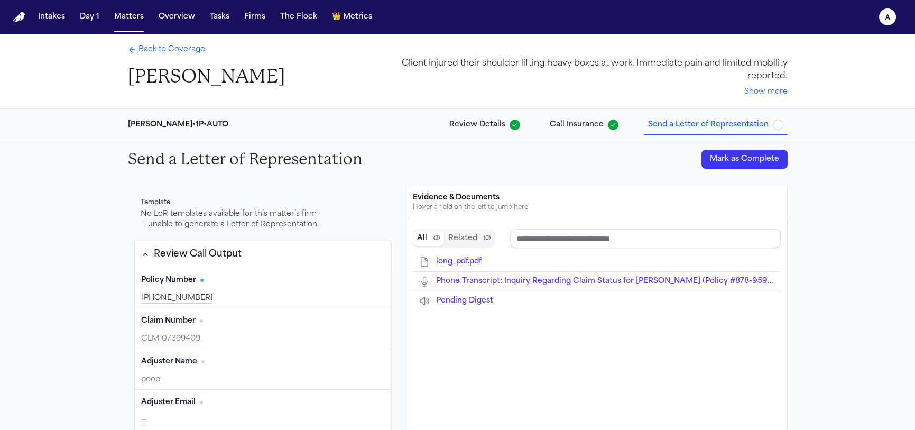
click at [461, 237] on button "Related ( 0 )" at bounding box center [469, 238] width 51 height 15
click at [415, 240] on button "All ( 3 )" at bounding box center [428, 238] width 31 height 15
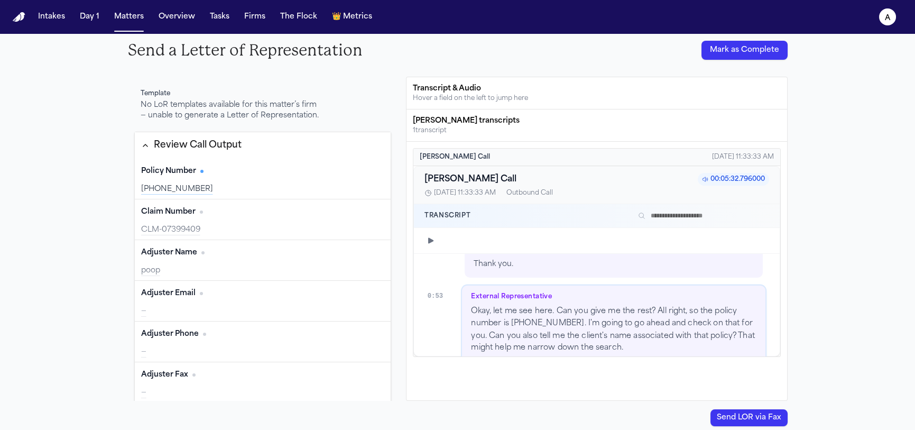
scroll to position [642, 0]
click at [444, 120] on div "Bland transcripts" at bounding box center [596, 121] width 367 height 11
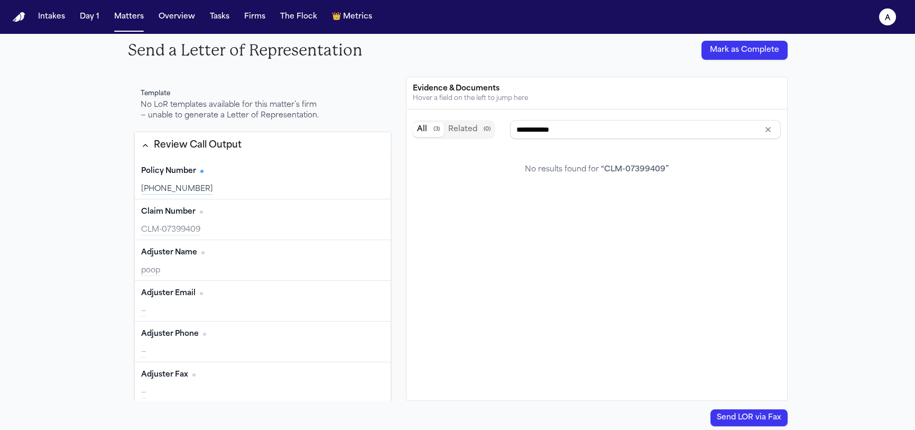
type input "****"
click at [770, 132] on icon "Clear input" at bounding box center [767, 129] width 8 height 8
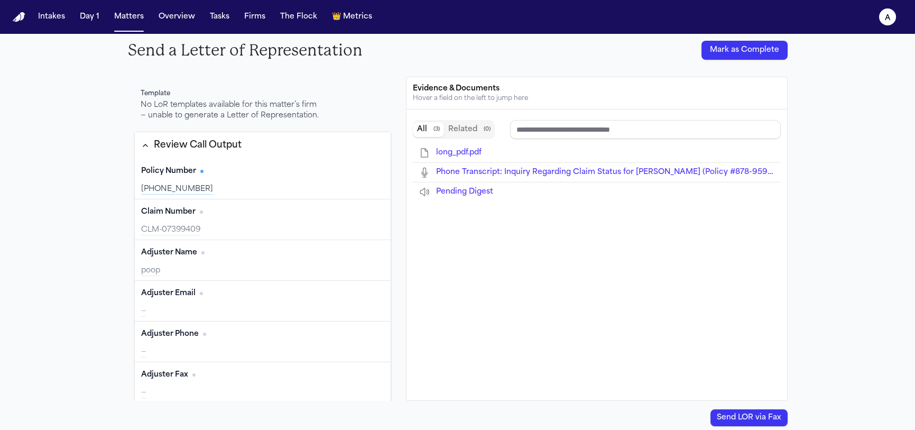
click at [742, 411] on button "Send LOR via Fax" at bounding box center [748, 417] width 77 height 17
drag, startPoint x: 728, startPoint y: 55, endPoint x: 296, endPoint y: 126, distance: 436.8
click at [296, 126] on div "Send a Letter of Representation Mark as Complete Template No LoR templates avai…" at bounding box center [457, 266] width 915 height 469
click at [215, 107] on div "No LoR templates available for this matter’s firm — unable to generate a Letter…" at bounding box center [231, 110] width 180 height 21
click at [216, 106] on div "No LoR templates available for this matter’s firm — unable to generate a Letter…" at bounding box center [231, 110] width 180 height 21
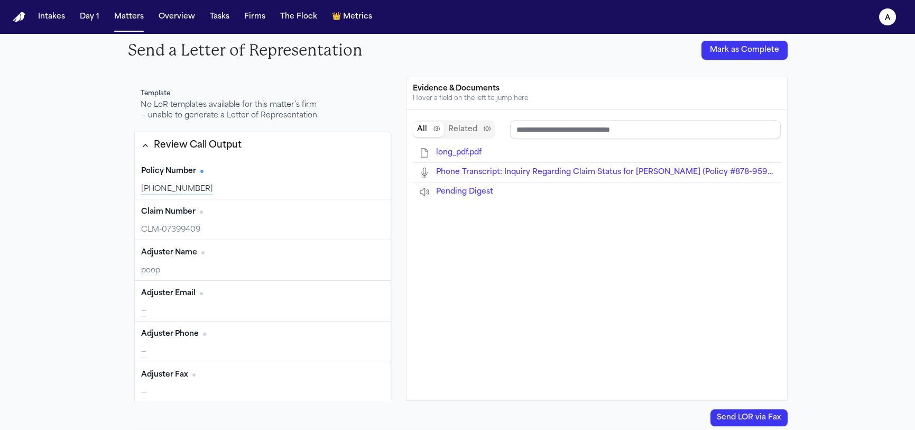
click at [216, 105] on div "No LoR templates available for this matter’s firm — unable to generate a Letter…" at bounding box center [231, 110] width 180 height 21
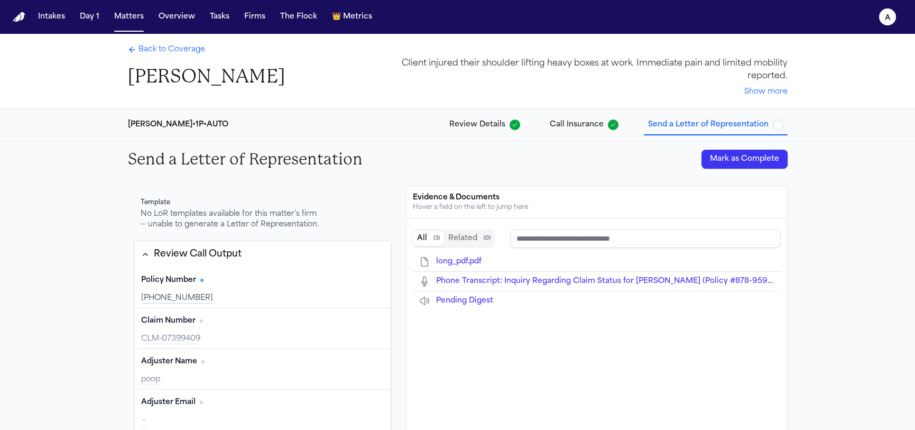
click at [219, 230] on div "No LoR templates available for this matter’s firm — unable to generate a Letter…" at bounding box center [231, 219] width 180 height 21
click at [222, 223] on div "No LoR templates available for this matter’s firm — unable to generate a Letter…" at bounding box center [231, 219] width 180 height 21
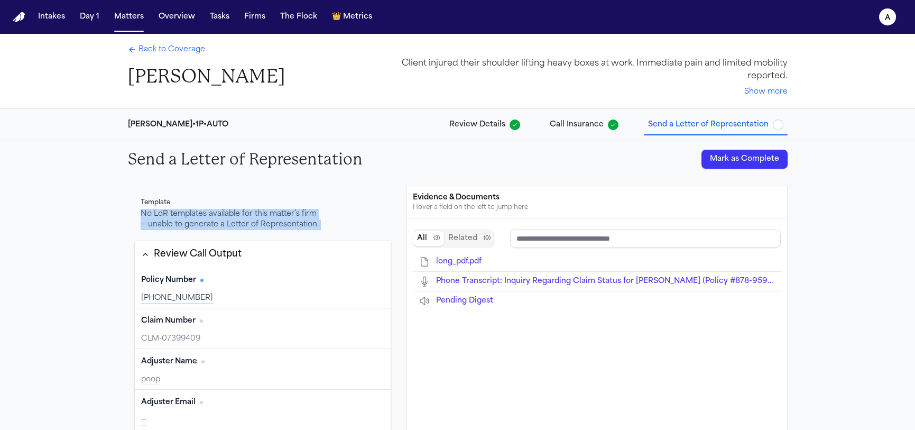
click at [222, 223] on div "No LoR templates available for this matter’s firm — unable to generate a Letter…" at bounding box center [231, 219] width 180 height 21
click at [257, 230] on div "No LoR templates available for this matter’s firm — unable to generate a Letter…" at bounding box center [231, 219] width 180 height 21
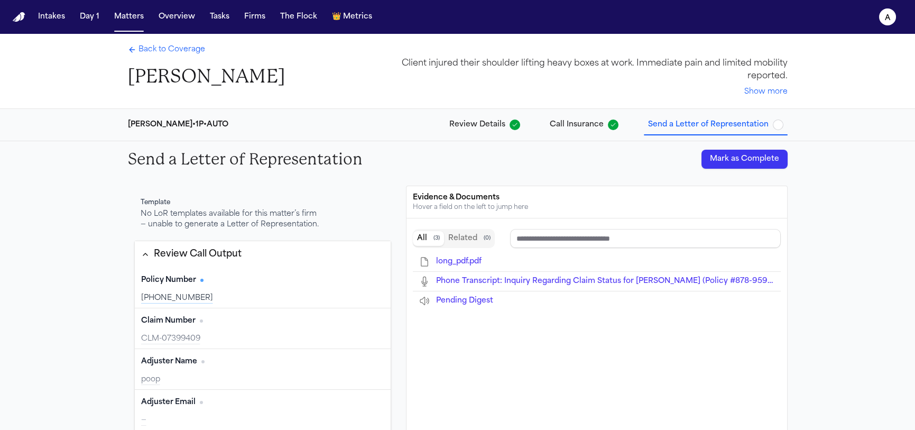
click at [250, 230] on div "No LoR templates available for this matter’s firm — unable to generate a Letter…" at bounding box center [231, 219] width 180 height 21
click at [249, 230] on div "No LoR templates available for this matter’s firm — unable to generate a Letter…" at bounding box center [231, 219] width 180 height 21
click at [249, 228] on div "No LoR templates available for this matter’s firm — unable to generate a Letter…" at bounding box center [231, 219] width 180 height 21
click at [249, 16] on button "Firms" at bounding box center [255, 16] width 30 height 19
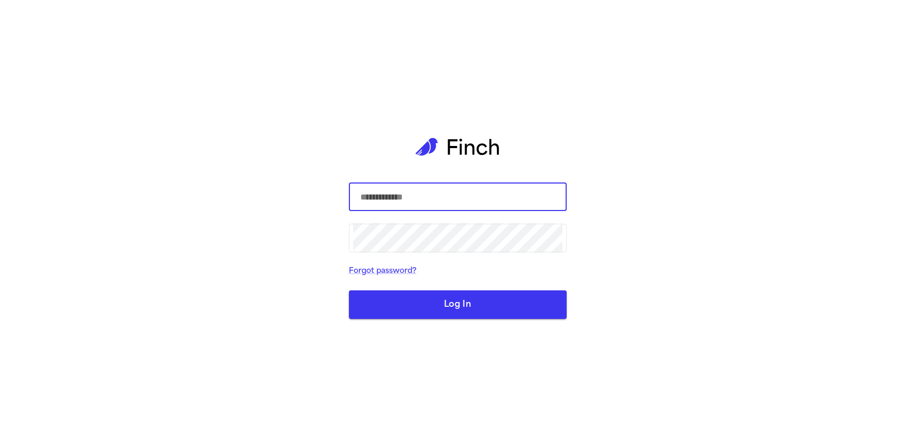
type input "**********"
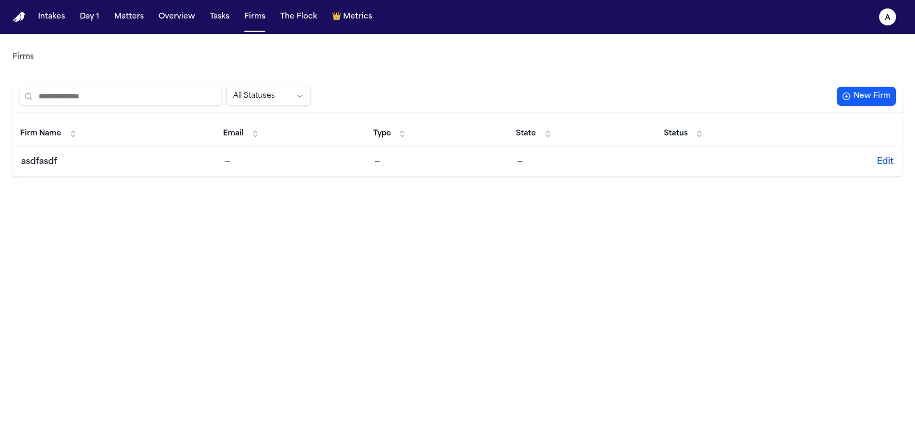
click at [102, 87] on input "search" at bounding box center [120, 96] width 203 height 19
click at [157, 58] on div "Firms" at bounding box center [457, 57] width 889 height 30
click at [122, 17] on button "Matters" at bounding box center [129, 16] width 38 height 19
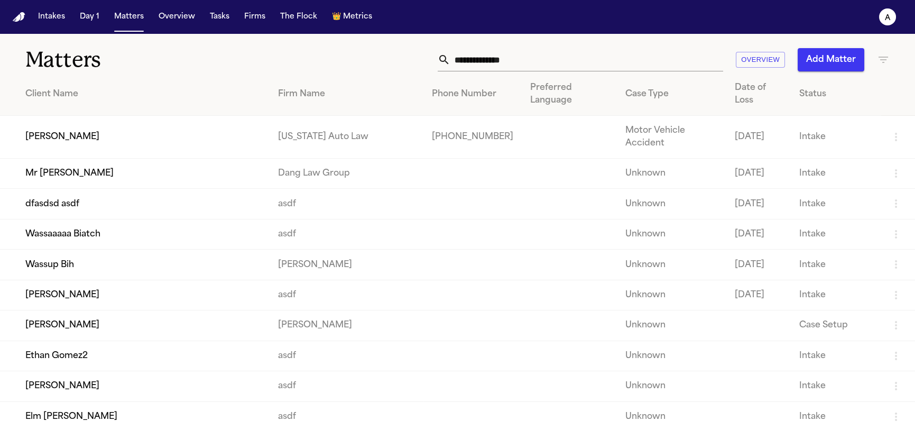
click at [107, 116] on td "Jill Warner" at bounding box center [134, 137] width 269 height 43
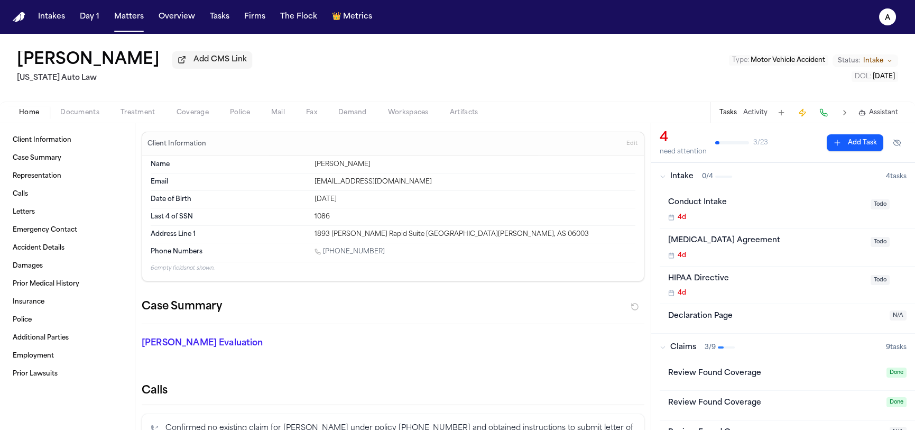
click at [62, 81] on h2 "[US_STATE] Auto Law" at bounding box center [134, 78] width 235 height 13
click at [62, 81] on h2 "Michigan Auto Law" at bounding box center [134, 78] width 235 height 13
click at [248, 19] on button "Firms" at bounding box center [255, 16] width 30 height 19
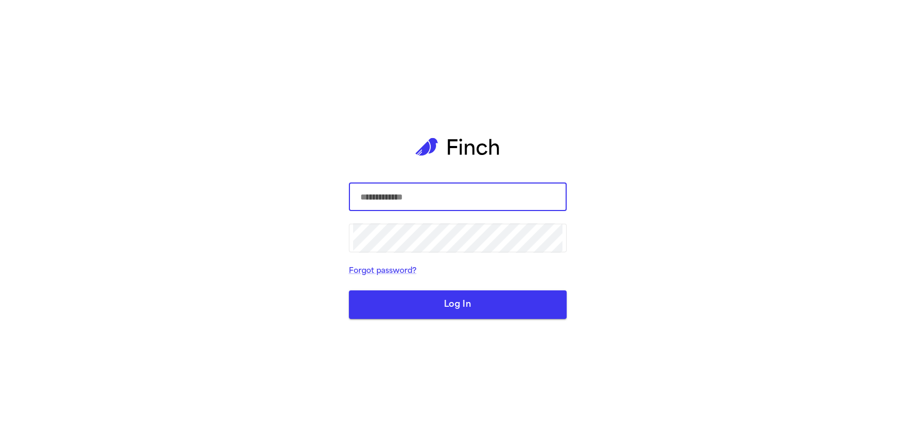
type input "**********"
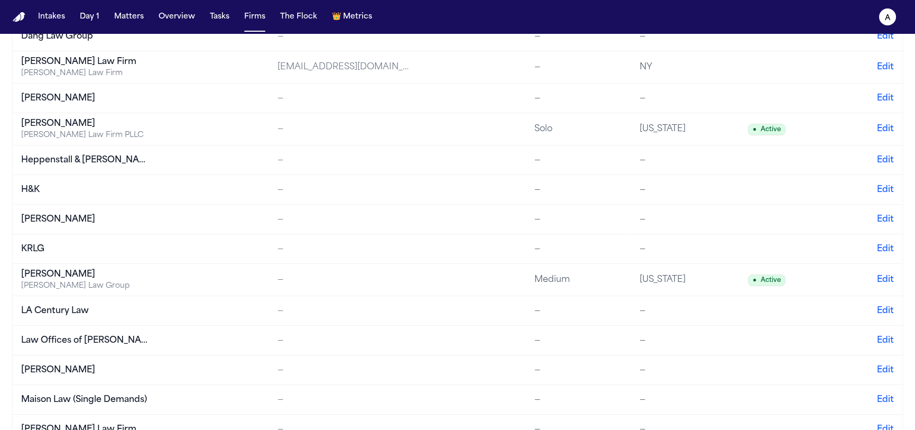
scroll to position [534, 0]
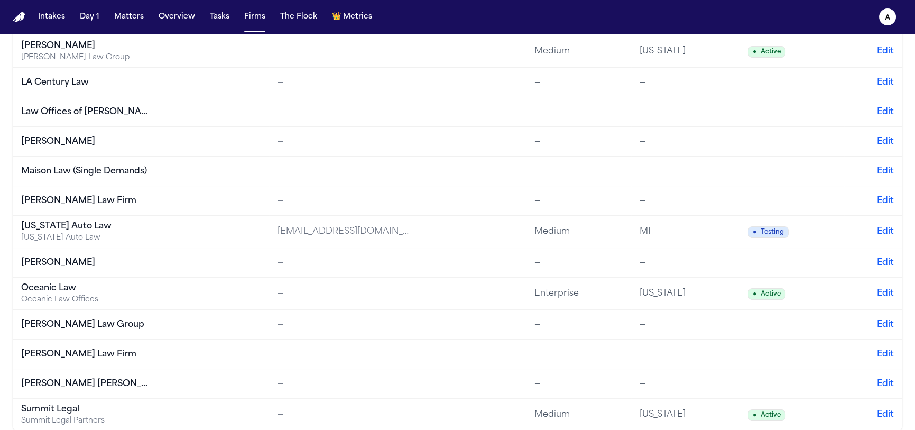
click at [117, 234] on div "[US_STATE] Auto Law" at bounding box center [87, 237] width 132 height 11
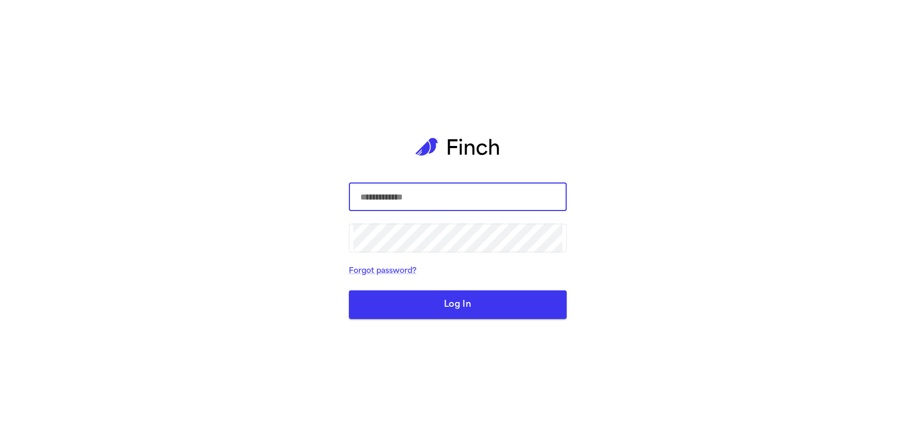
type input "**********"
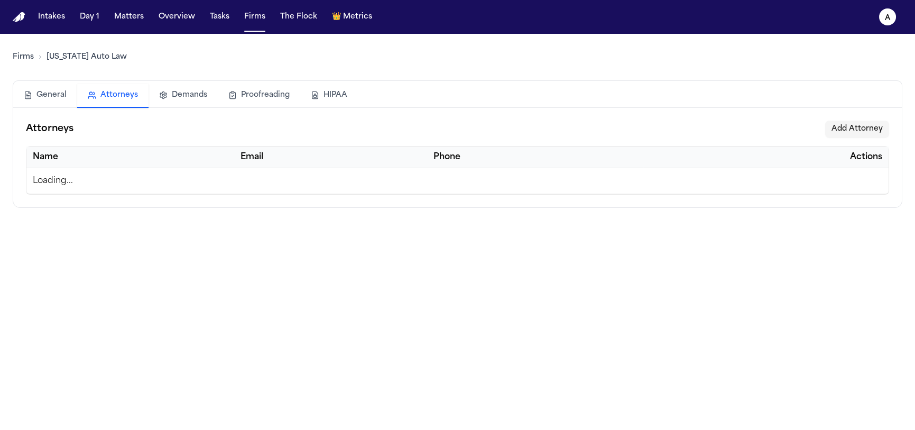
click at [107, 99] on button "Attorneys" at bounding box center [112, 95] width 71 height 24
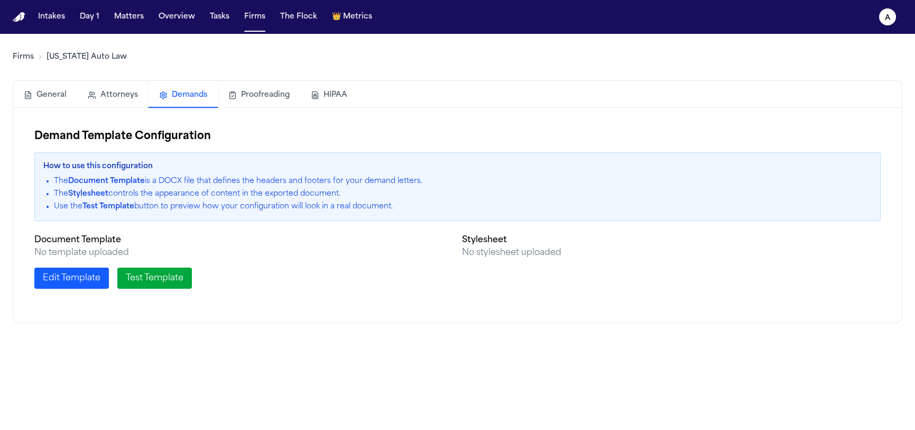
click at [176, 97] on button "Demands" at bounding box center [182, 95] width 69 height 24
click at [227, 96] on button "Proofreading" at bounding box center [259, 94] width 82 height 23
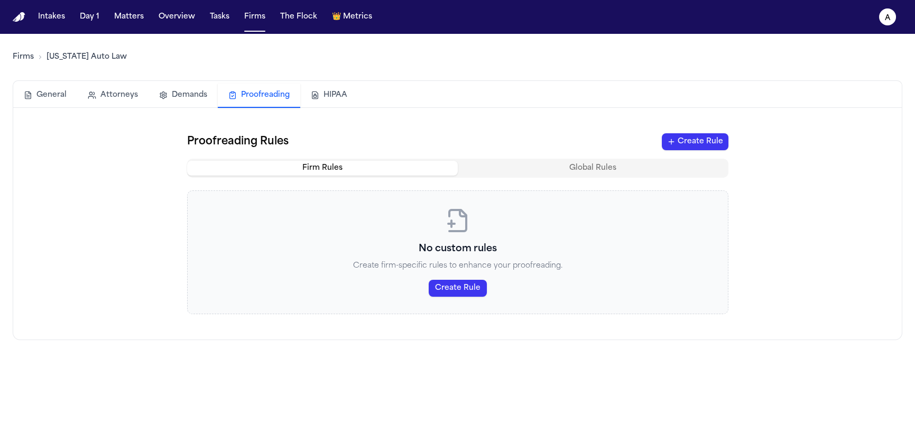
click at [320, 96] on button "HIPAA" at bounding box center [329, 94] width 58 height 23
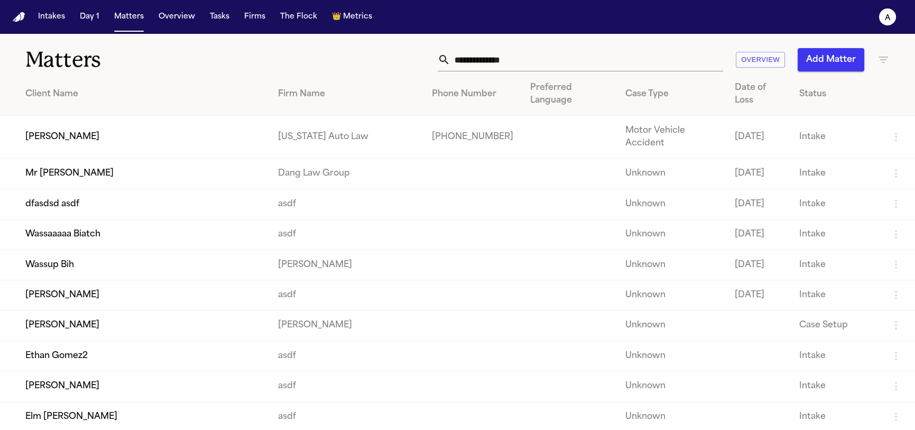
click at [105, 120] on td "Jill Warner" at bounding box center [134, 137] width 269 height 43
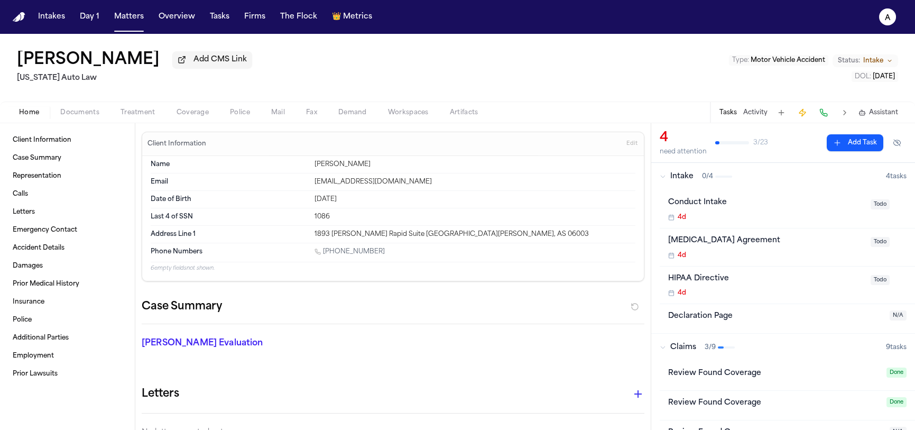
click at [181, 115] on span "Coverage" at bounding box center [192, 112] width 32 height 8
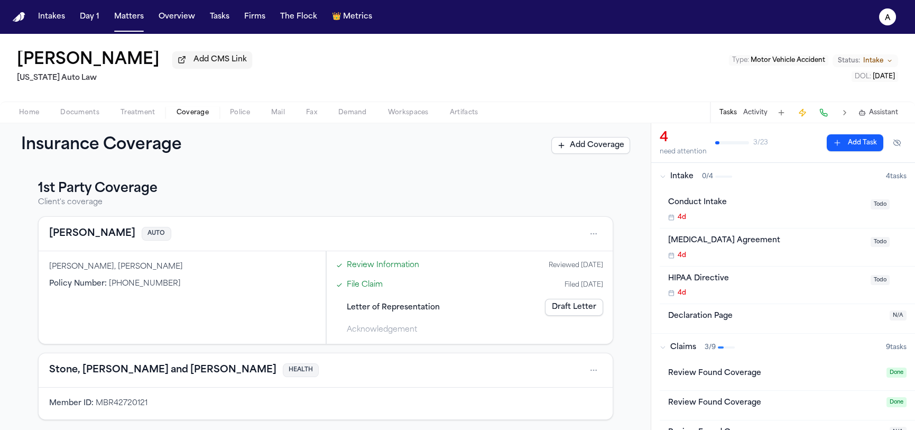
click at [574, 304] on link "Draft Letter" at bounding box center [574, 307] width 58 height 17
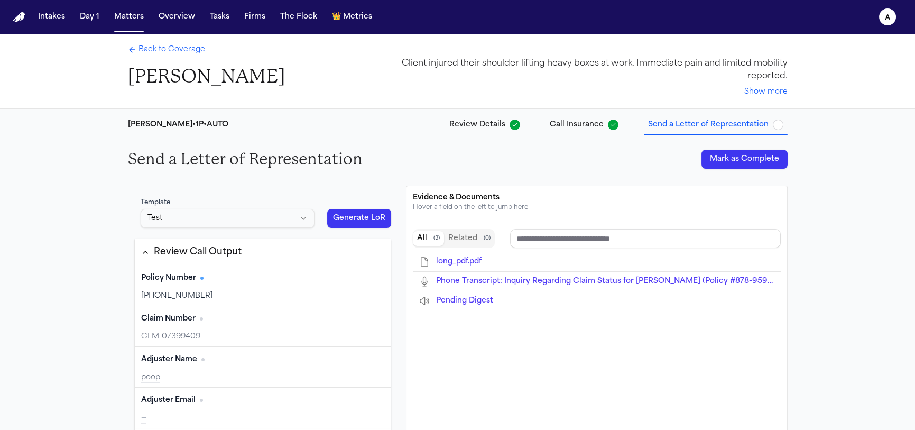
click at [343, 220] on button "Generate LoR" at bounding box center [359, 218] width 64 height 19
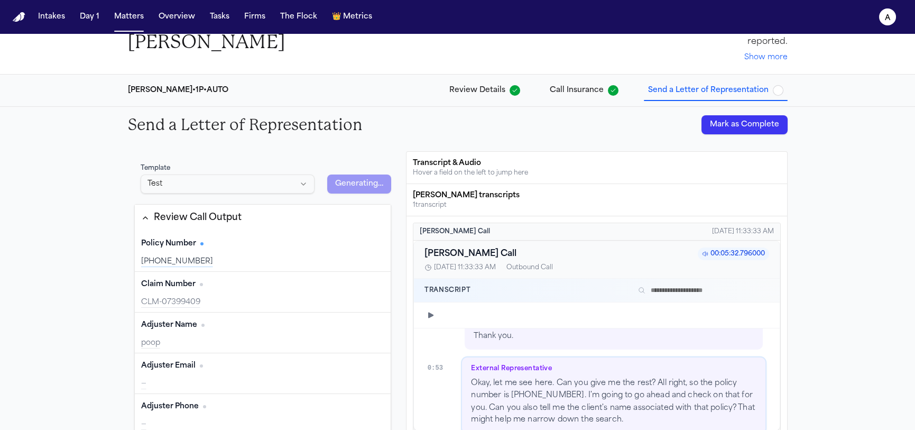
type input "**********"
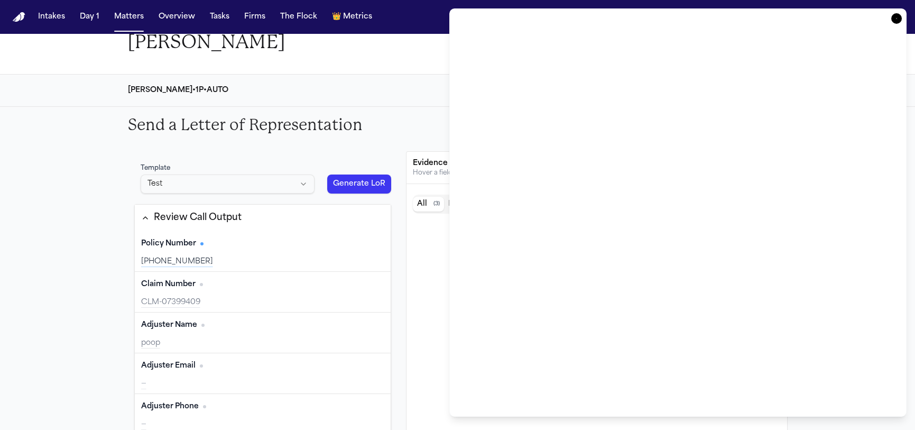
click at [412, 72] on div "Back to Coverage Jill Warner Client injured their shoulder lifting heavy boxes …" at bounding box center [457, 36] width 676 height 74
click at [894, 15] on icon "button" at bounding box center [896, 18] width 11 height 11
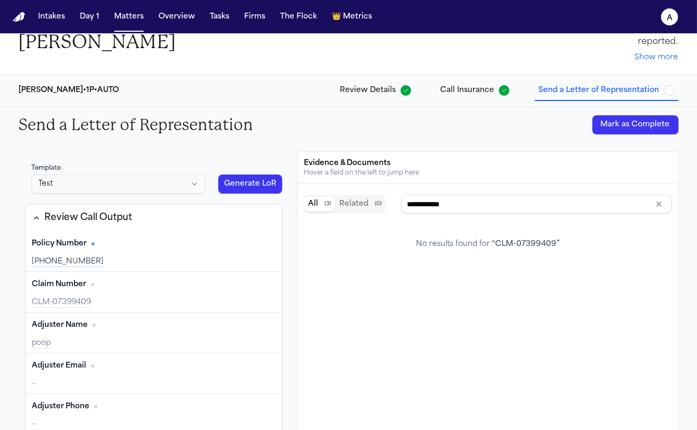
click at [247, 192] on button "Generate LoR" at bounding box center [250, 183] width 64 height 19
